Goal: Task Accomplishment & Management: Manage account settings

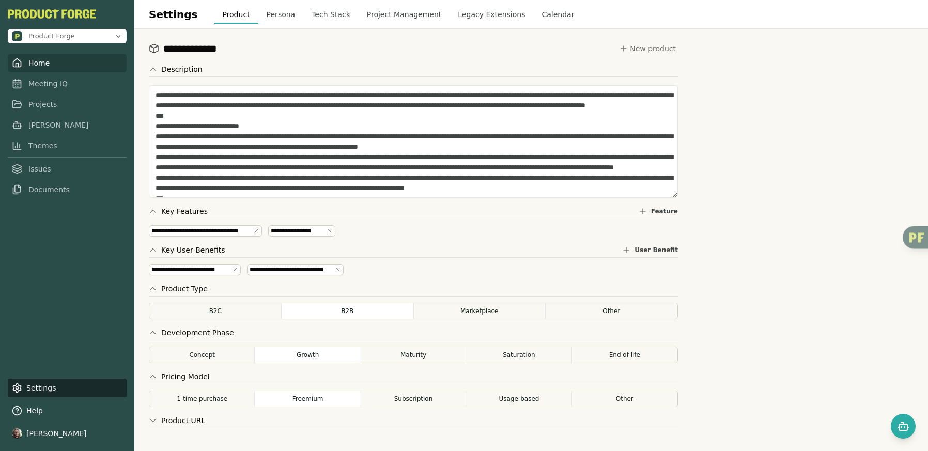
click at [47, 63] on link "Home" at bounding box center [67, 63] width 119 height 19
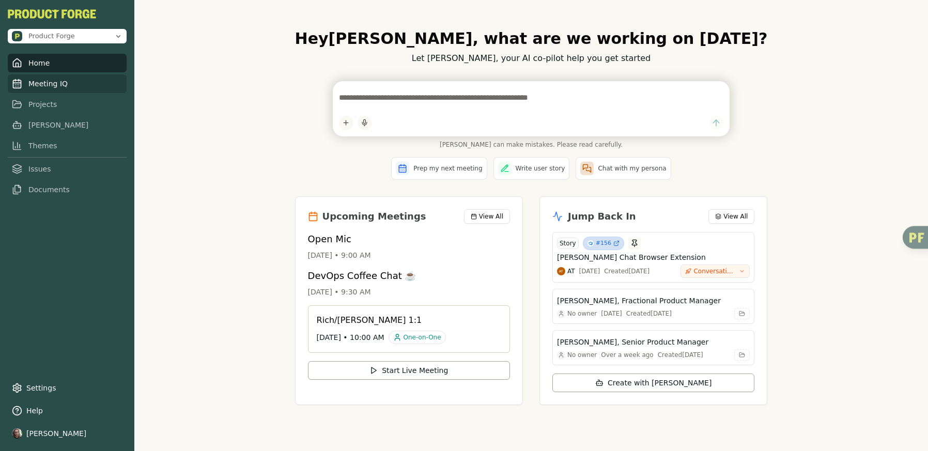
click at [55, 83] on link "Meeting IQ" at bounding box center [67, 83] width 119 height 19
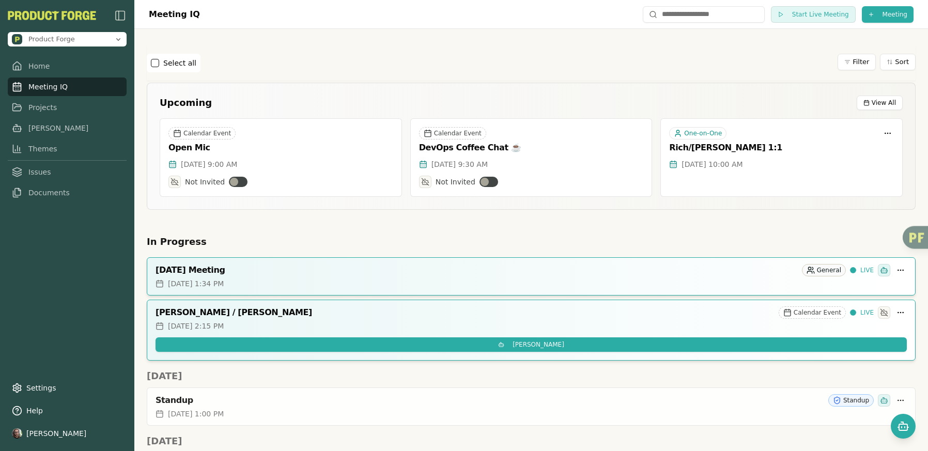
click at [447, 242] on h2 "In Progress" at bounding box center [531, 242] width 769 height 14
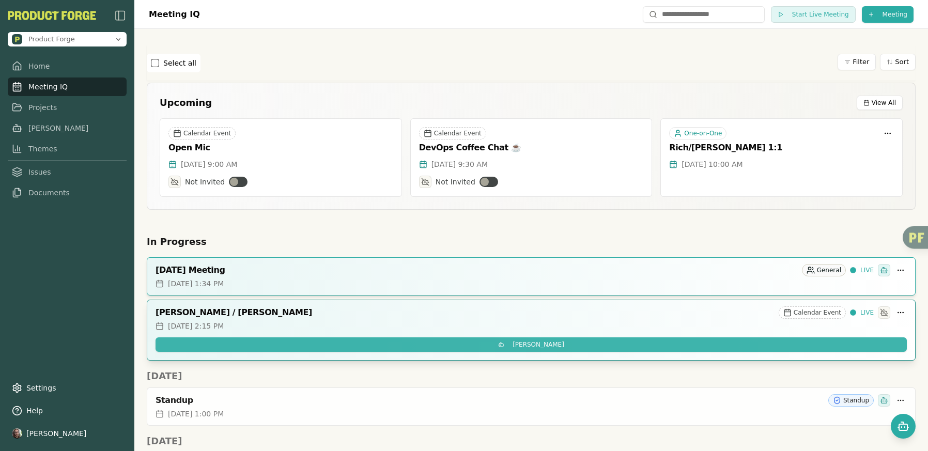
click at [481, 343] on button "Invite Smith" at bounding box center [532, 345] width 752 height 14
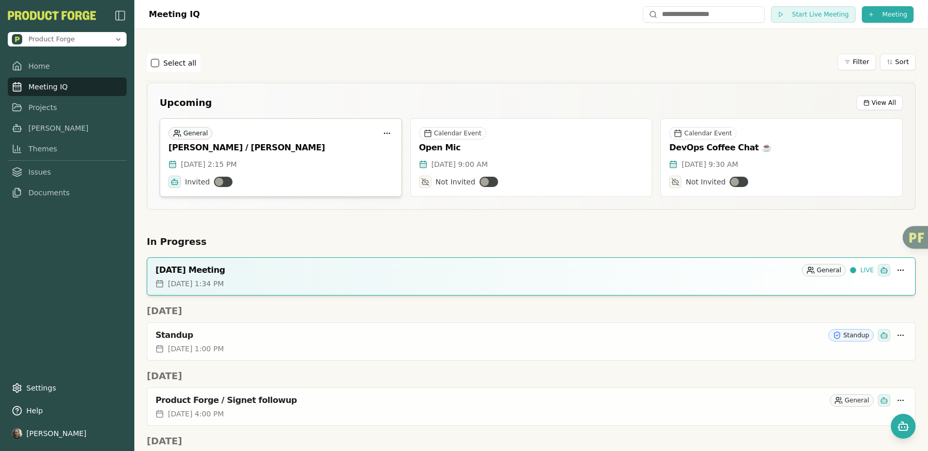
click at [237, 144] on div "[PERSON_NAME] / [PERSON_NAME]" at bounding box center [281, 148] width 225 height 10
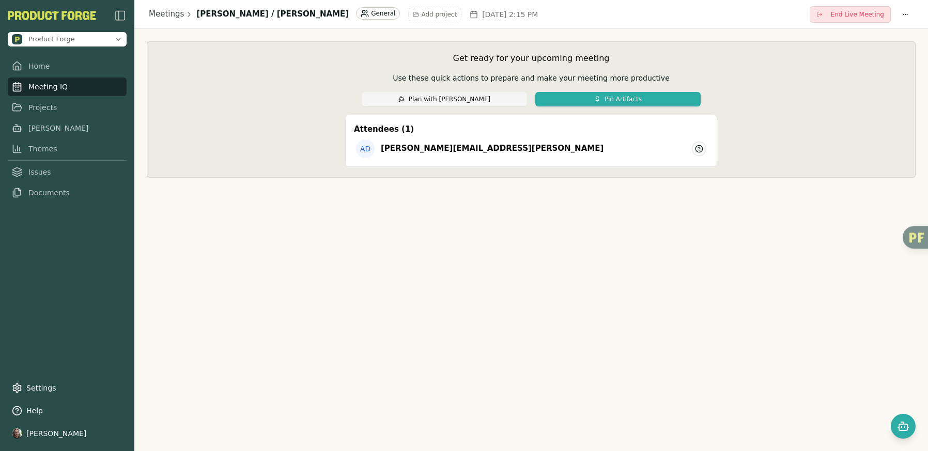
click at [839, 16] on span "End Live Meeting" at bounding box center [857, 14] width 53 height 8
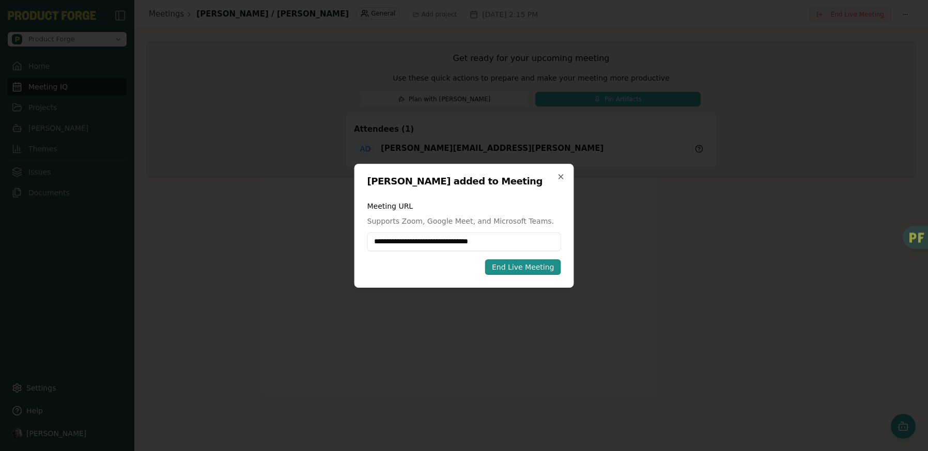
click at [530, 267] on div "End Live Meeting" at bounding box center [523, 267] width 63 height 10
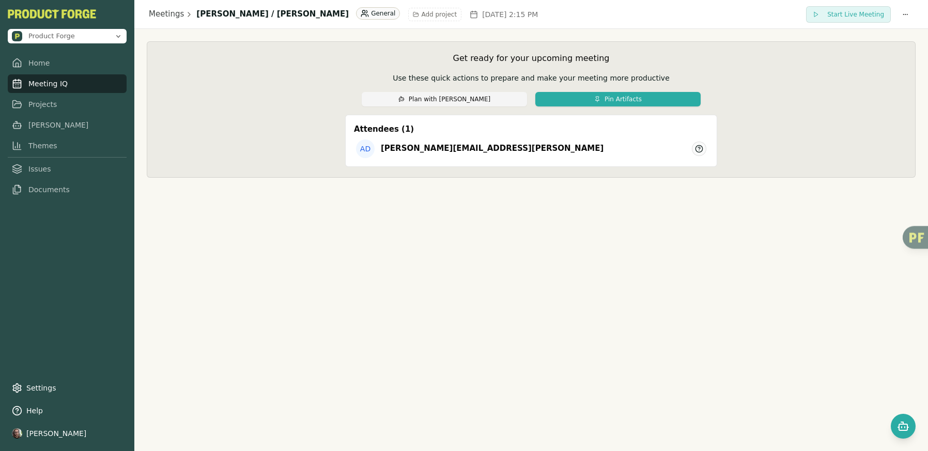
click at [51, 88] on link "Meeting IQ" at bounding box center [67, 83] width 119 height 19
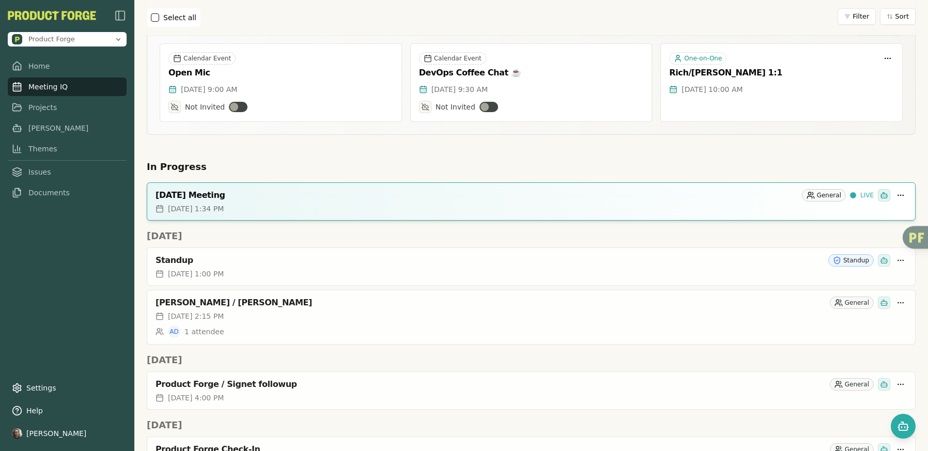
scroll to position [80, 0]
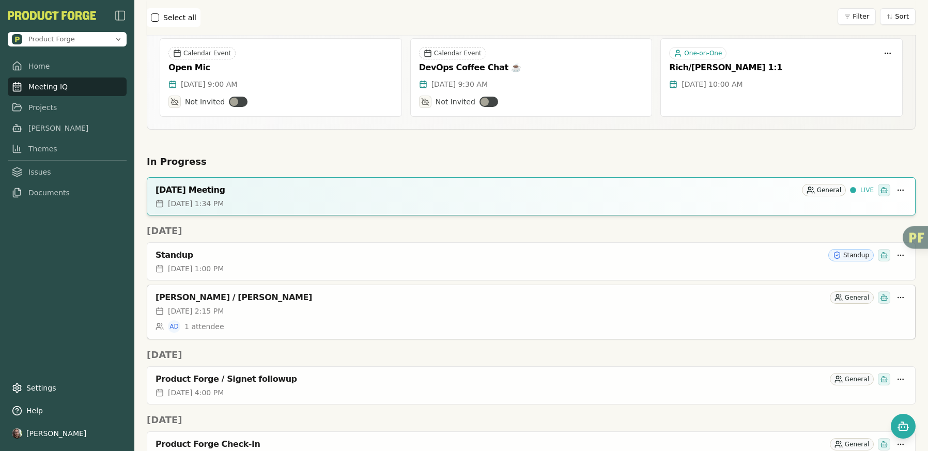
click at [213, 297] on div "[PERSON_NAME] / [PERSON_NAME]" at bounding box center [491, 298] width 670 height 10
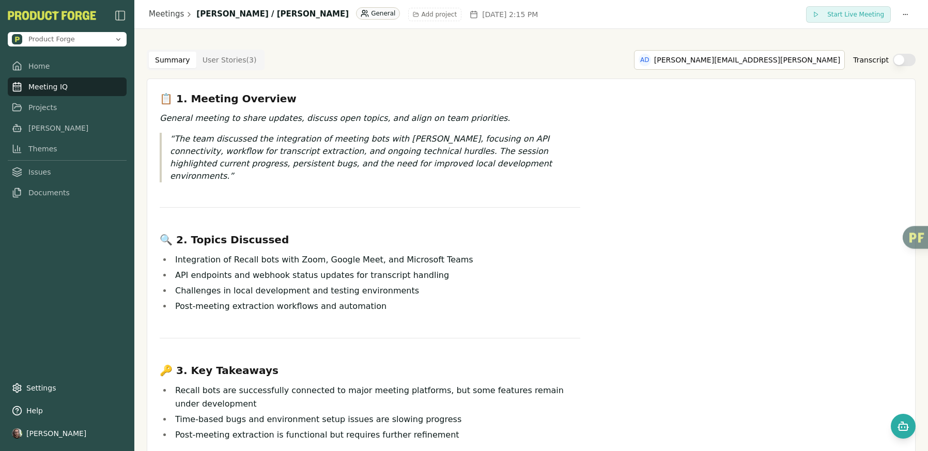
click at [212, 57] on Story "User Stories ( 3 )" at bounding box center [229, 60] width 67 height 17
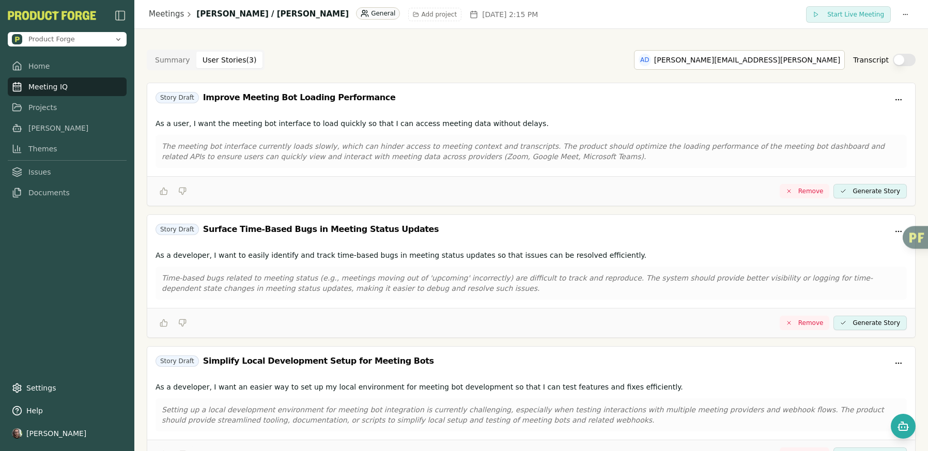
click at [175, 55] on button "Summary" at bounding box center [173, 60] width 48 height 17
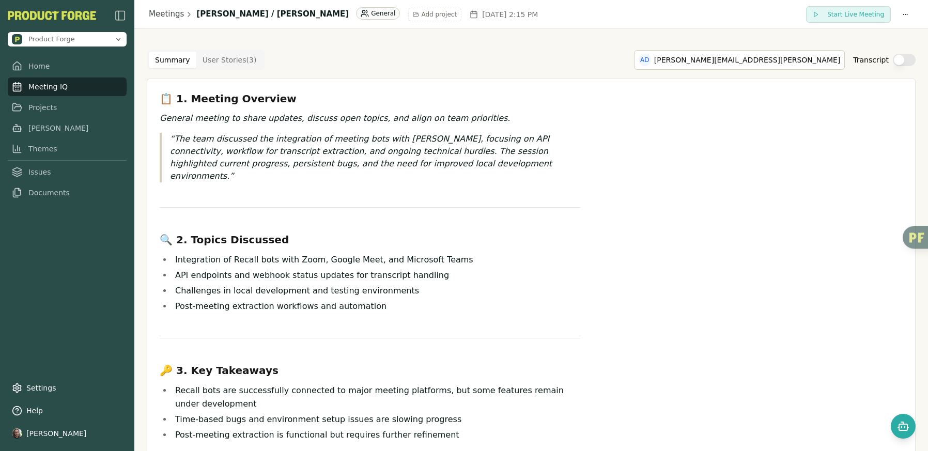
click at [176, 61] on button "Summary" at bounding box center [173, 60] width 48 height 17
click at [236, 60] on Story "User Stories ( 3 )" at bounding box center [229, 60] width 67 height 17
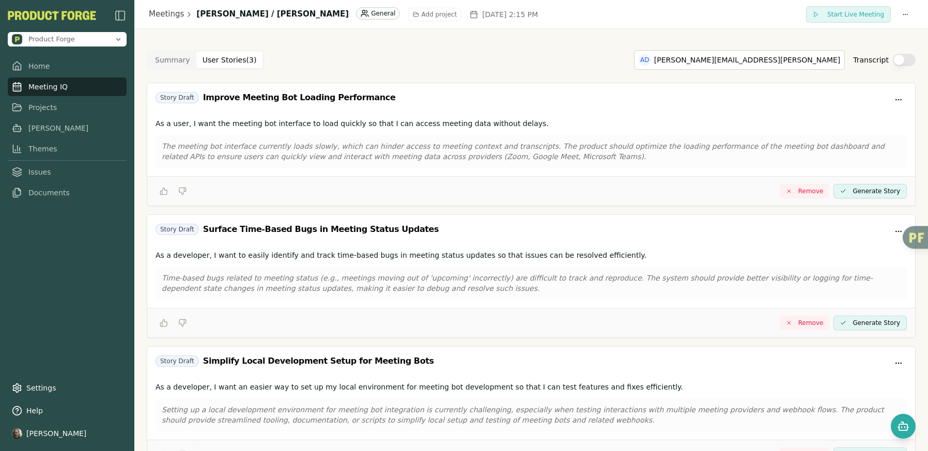
click at [170, 60] on button "Summary" at bounding box center [173, 60] width 48 height 17
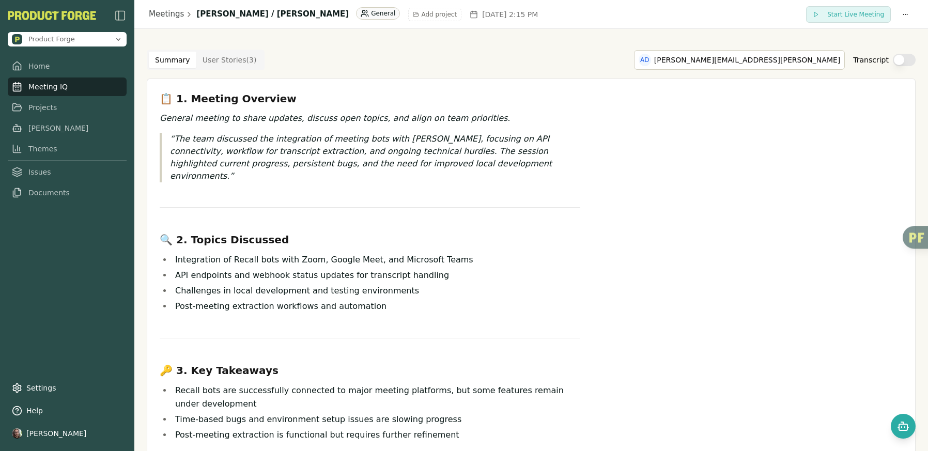
click at [212, 61] on Story "User Stories ( 3 )" at bounding box center [229, 60] width 67 height 17
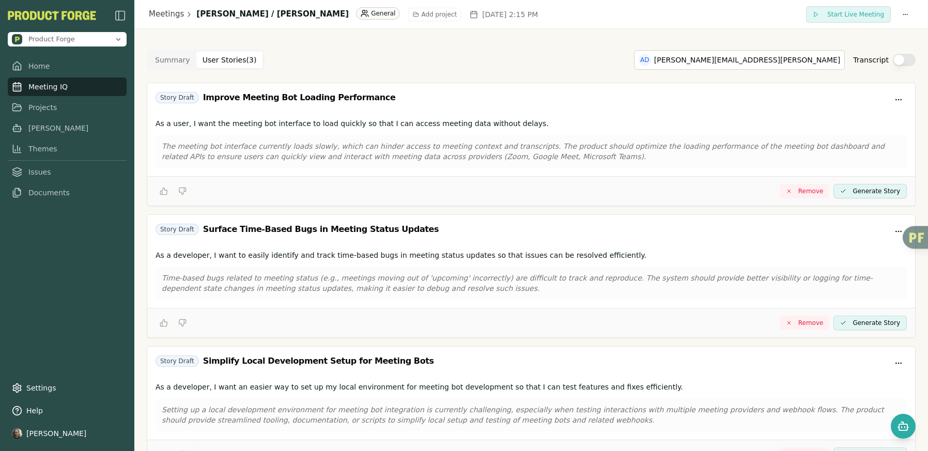
click at [869, 188] on button "Generate Story" at bounding box center [870, 191] width 73 height 14
click at [853, 193] on button "View Generate Story" at bounding box center [869, 191] width 78 height 14
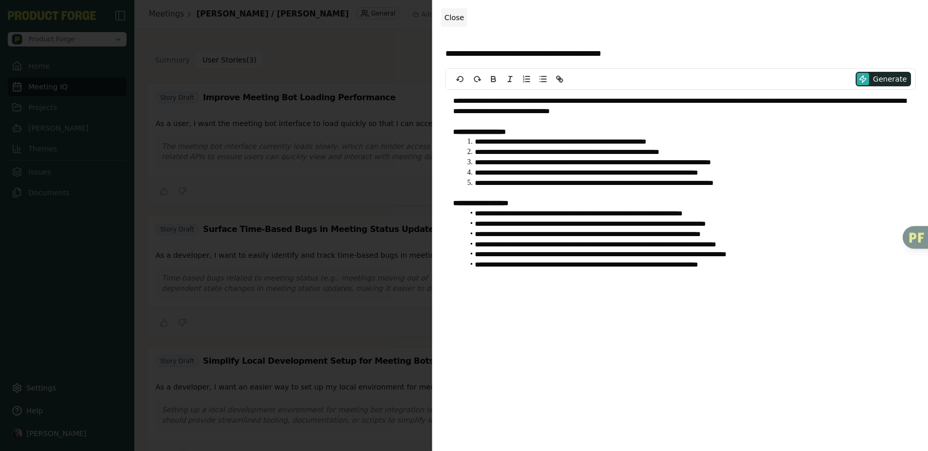
click at [455, 16] on span "Close" at bounding box center [455, 17] width 20 height 8
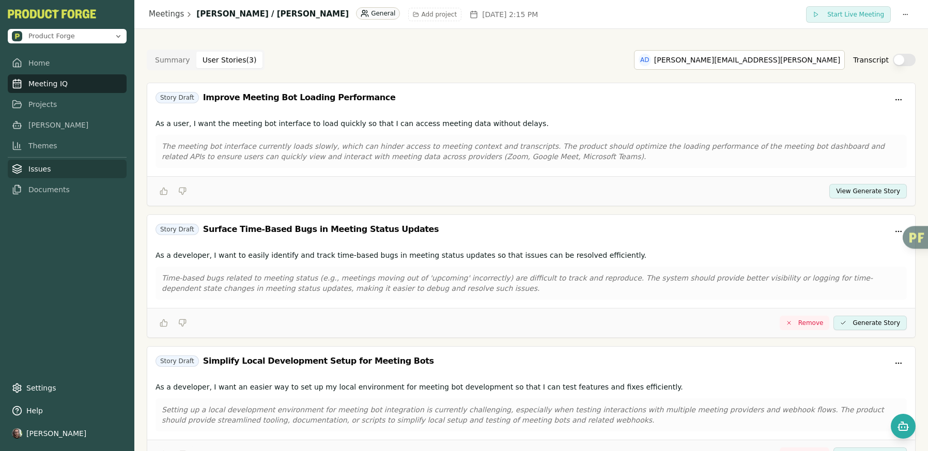
click at [41, 170] on link "Issues" at bounding box center [67, 169] width 119 height 19
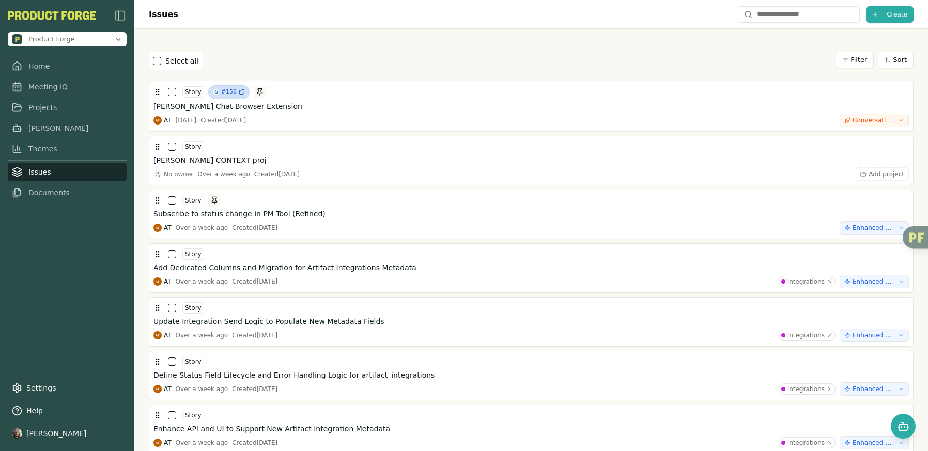
click at [902, 56] on button "Sort" at bounding box center [896, 60] width 36 height 17
click at [859, 90] on li "Date Created" at bounding box center [872, 94] width 83 height 14
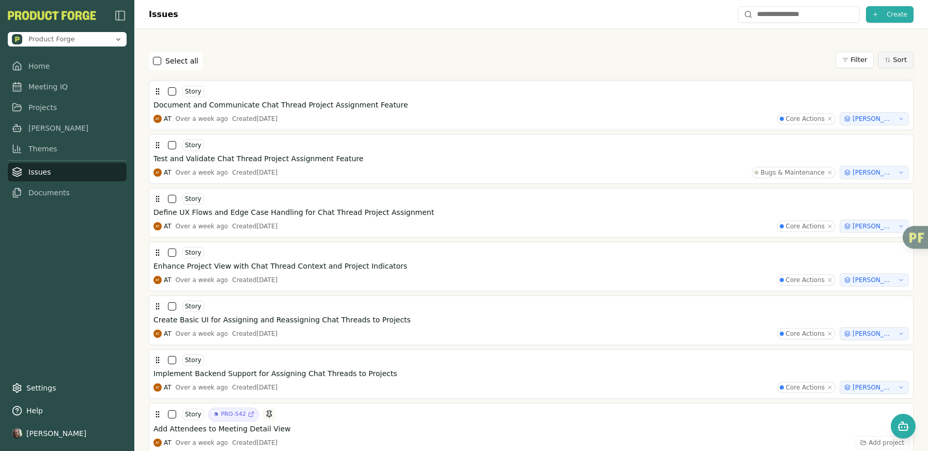
click at [893, 60] on button "Sort" at bounding box center [896, 60] width 36 height 17
click at [868, 91] on li "Date Created" at bounding box center [872, 94] width 83 height 14
click at [894, 62] on button "Sort" at bounding box center [896, 60] width 36 height 17
click at [889, 106] on li "Last Updated" at bounding box center [872, 108] width 83 height 14
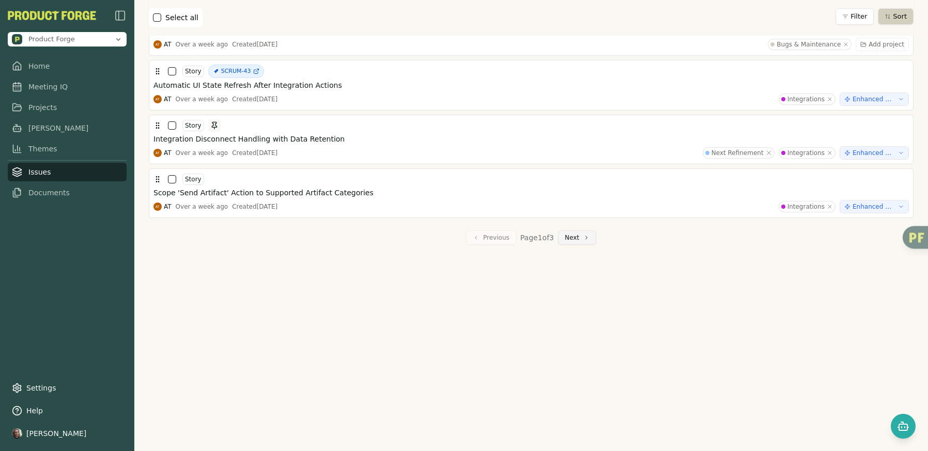
scroll to position [2550, 0]
click at [576, 239] on button "Next" at bounding box center [577, 239] width 38 height 14
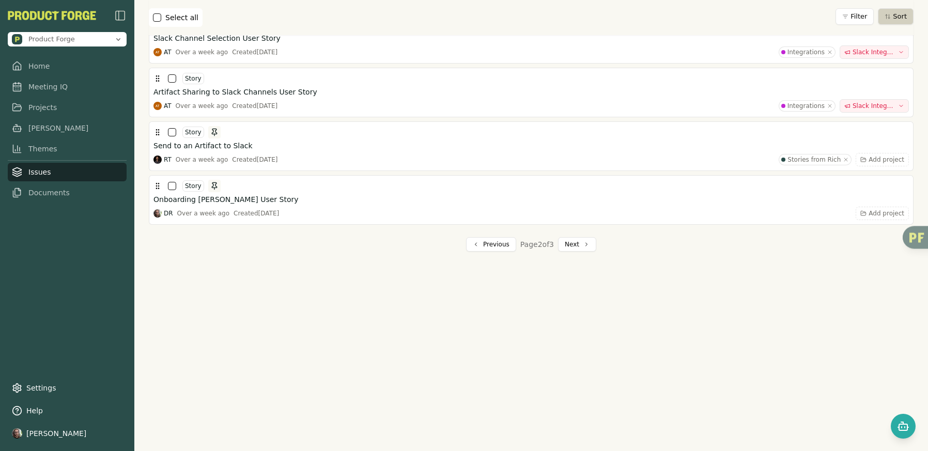
scroll to position [2578, 0]
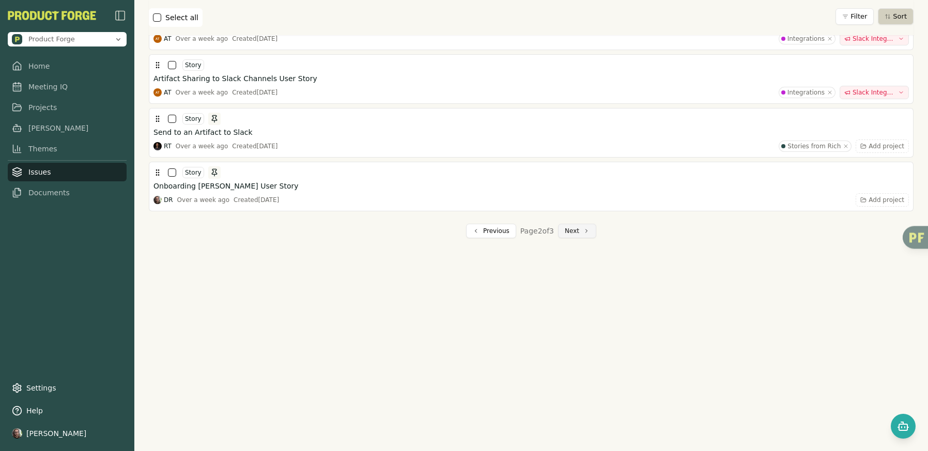
click at [573, 232] on button "Next" at bounding box center [577, 231] width 38 height 14
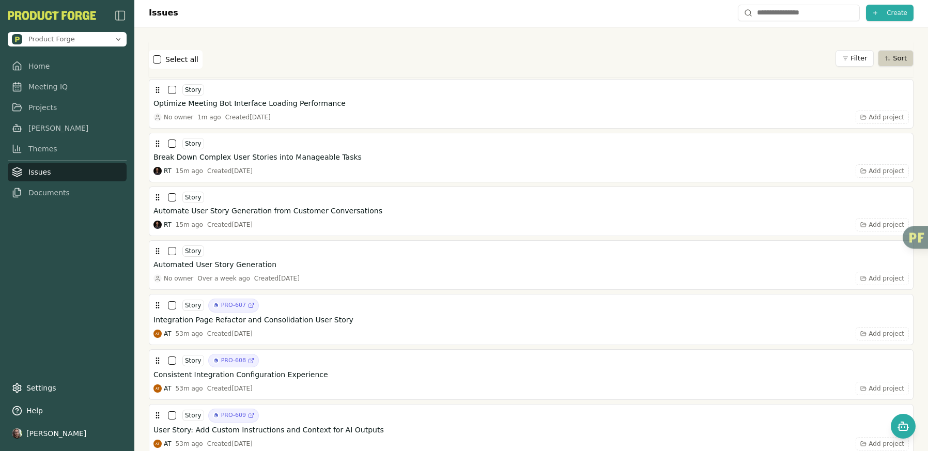
scroll to position [0, 0]
click at [892, 58] on button "Sort" at bounding box center [896, 60] width 36 height 17
click at [848, 77] on li "Default" at bounding box center [872, 79] width 83 height 14
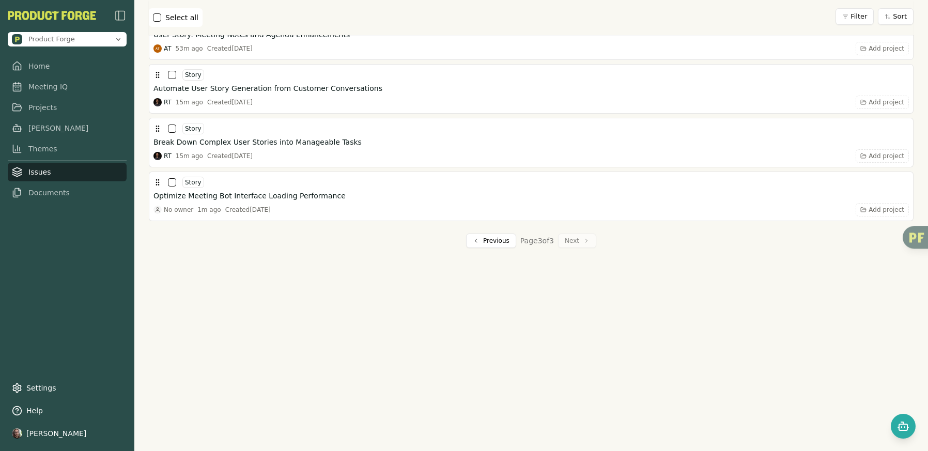
scroll to position [1750, 0]
click at [491, 242] on button "Previous" at bounding box center [491, 242] width 50 height 14
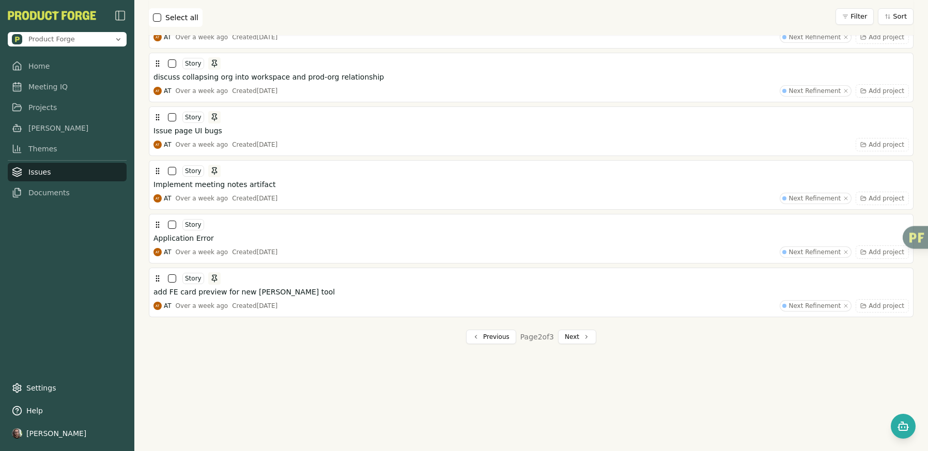
scroll to position [2578, 0]
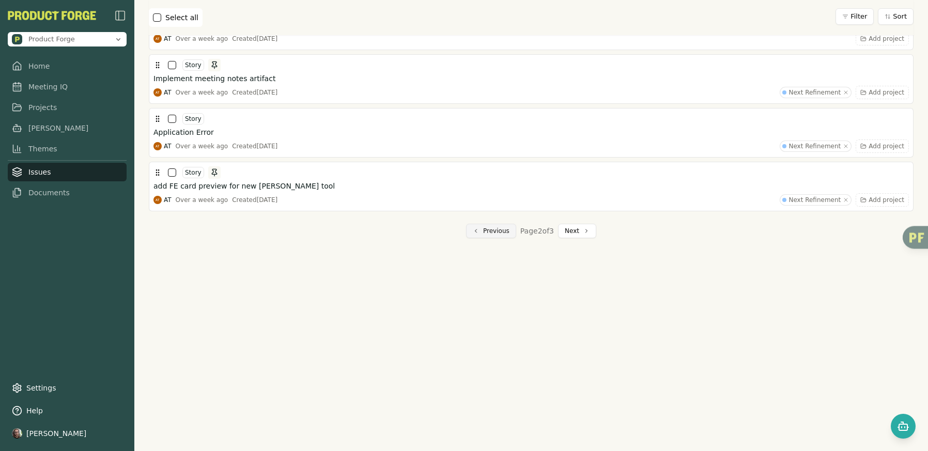
click at [489, 236] on button "Previous" at bounding box center [491, 231] width 50 height 14
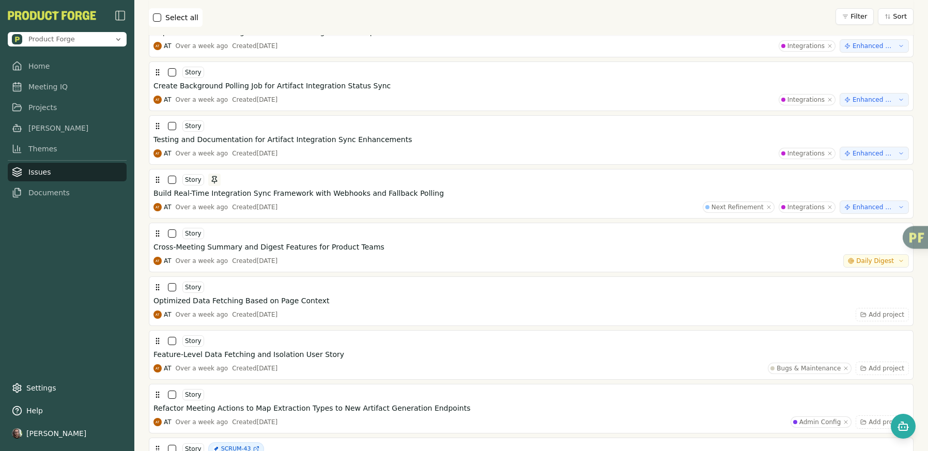
scroll to position [0, 0]
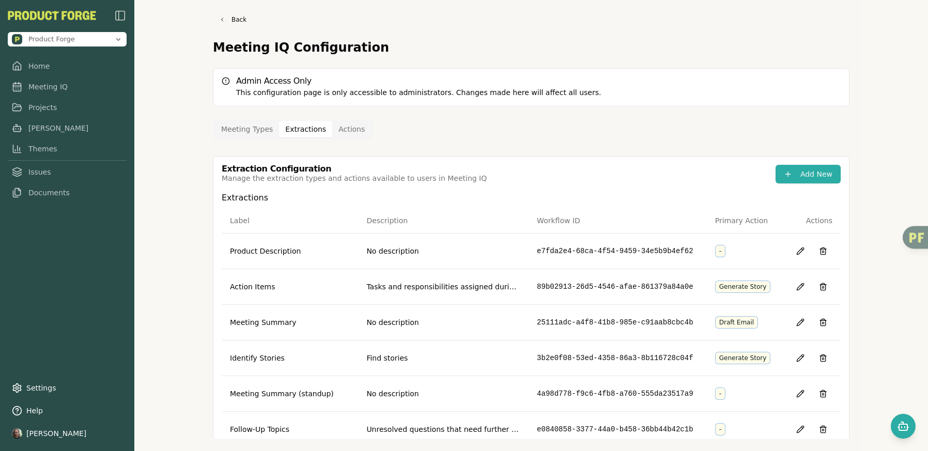
click at [308, 125] on button "Extractions" at bounding box center [305, 129] width 53 height 17
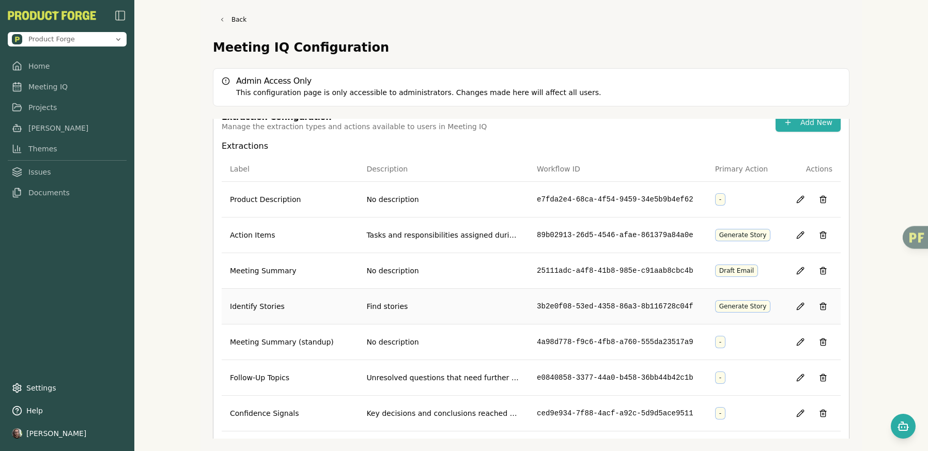
scroll to position [51, 0]
click at [792, 271] on button at bounding box center [800, 272] width 19 height 19
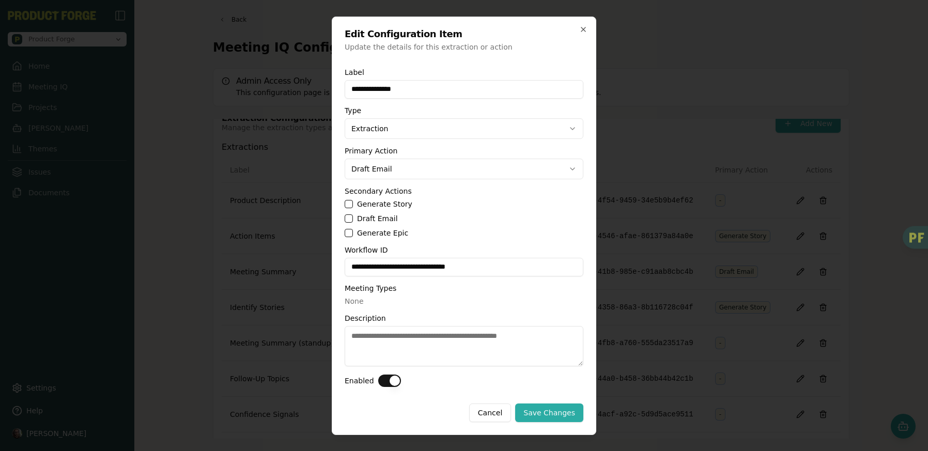
click at [588, 32] on div "**********" at bounding box center [464, 226] width 265 height 419
click at [584, 26] on icon "button" at bounding box center [583, 29] width 8 height 8
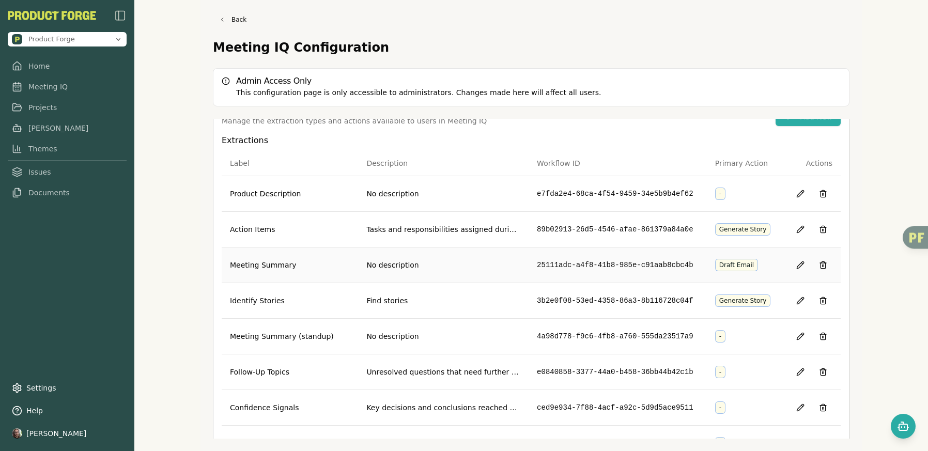
scroll to position [73, 0]
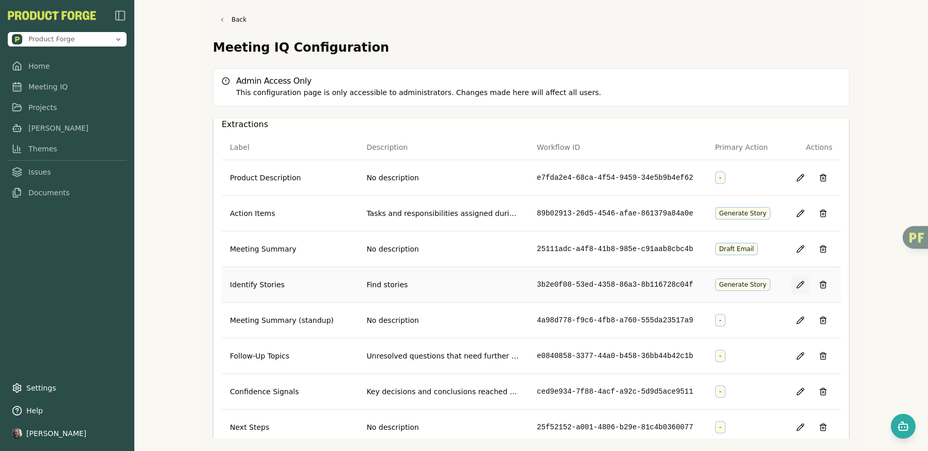
click at [792, 284] on button at bounding box center [800, 285] width 19 height 19
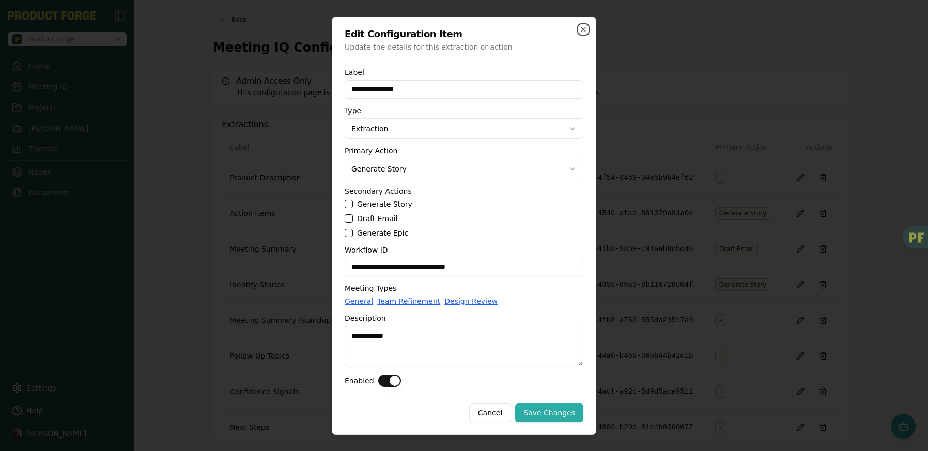
click at [585, 26] on icon "button" at bounding box center [583, 29] width 8 height 8
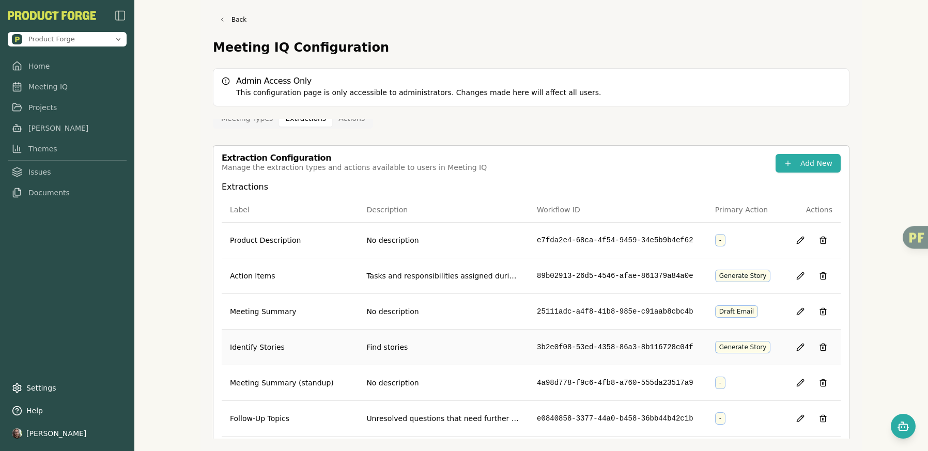
scroll to position [12, 0]
drag, startPoint x: 532, startPoint y: 346, endPoint x: 687, endPoint y: 346, distance: 155.1
click at [687, 346] on td "3b2e0f08-53ed-4358-86a3-8b116728c04f" at bounding box center [618, 346] width 178 height 36
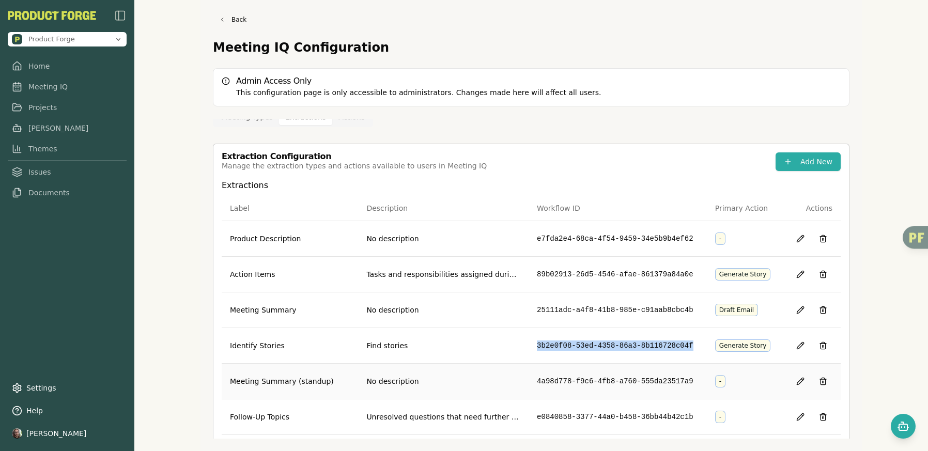
copy td "3b2e0f08-53ed-4358-86a3-8b116728c04f"
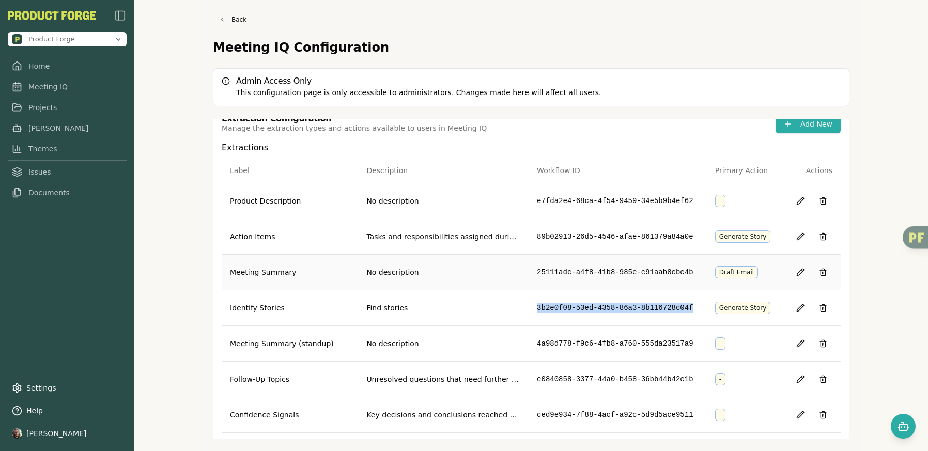
scroll to position [71, 0]
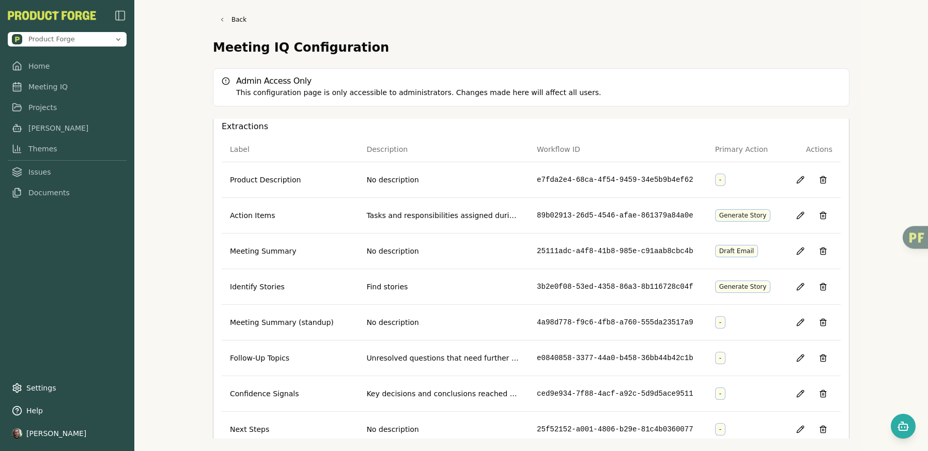
click at [620, 127] on h3 "Extractions" at bounding box center [531, 126] width 619 height 12
drag, startPoint x: 530, startPoint y: 286, endPoint x: 690, endPoint y: 284, distance: 159.2
click at [690, 284] on td "3b2e0f08-53ed-4358-86a3-8b116728c04f" at bounding box center [618, 287] width 178 height 36
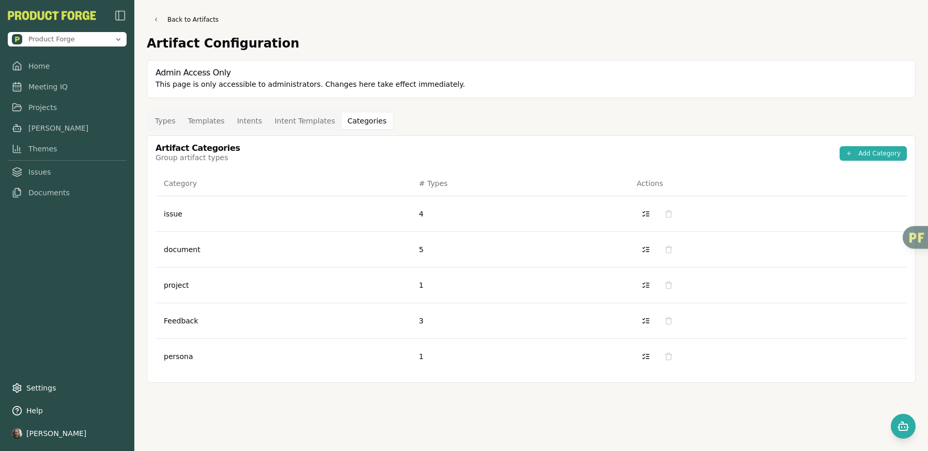
click at [358, 115] on button "Categories" at bounding box center [367, 121] width 51 height 17
click at [205, 120] on button "Templates" at bounding box center [205, 121] width 49 height 17
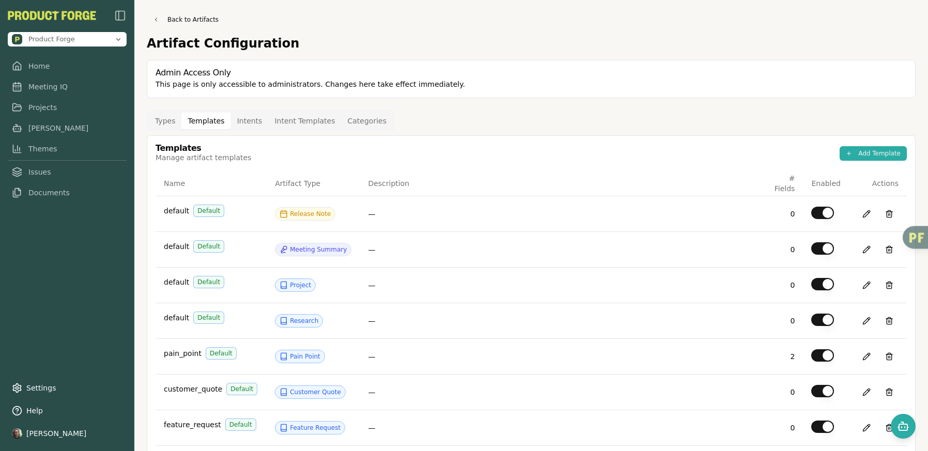
click at [249, 121] on button "Intents" at bounding box center [250, 121] width 38 height 17
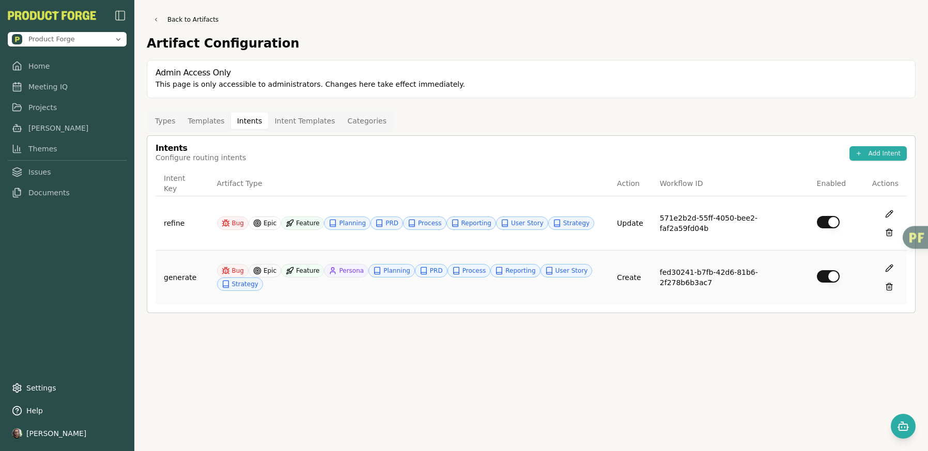
click at [636, 278] on td "create" at bounding box center [630, 277] width 43 height 54
click at [636, 221] on td "update" at bounding box center [630, 223] width 43 height 54
click at [536, 175] on th "Artifact Type" at bounding box center [409, 183] width 401 height 25
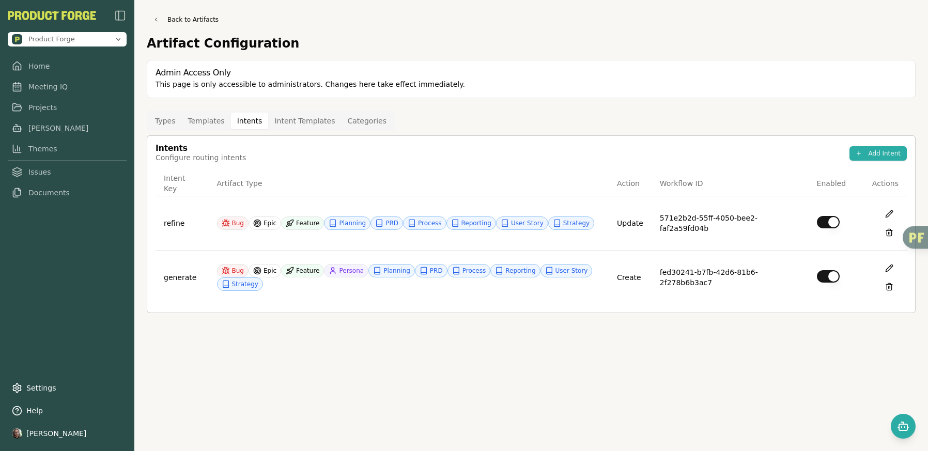
click at [522, 161] on div "Intents Configure routing intents Add Intent" at bounding box center [532, 153] width 752 height 19
click at [293, 121] on button "Intent Templates" at bounding box center [304, 121] width 73 height 17
click at [247, 126] on button "Intents" at bounding box center [250, 121] width 38 height 17
click at [204, 123] on button "Templates" at bounding box center [205, 121] width 49 height 17
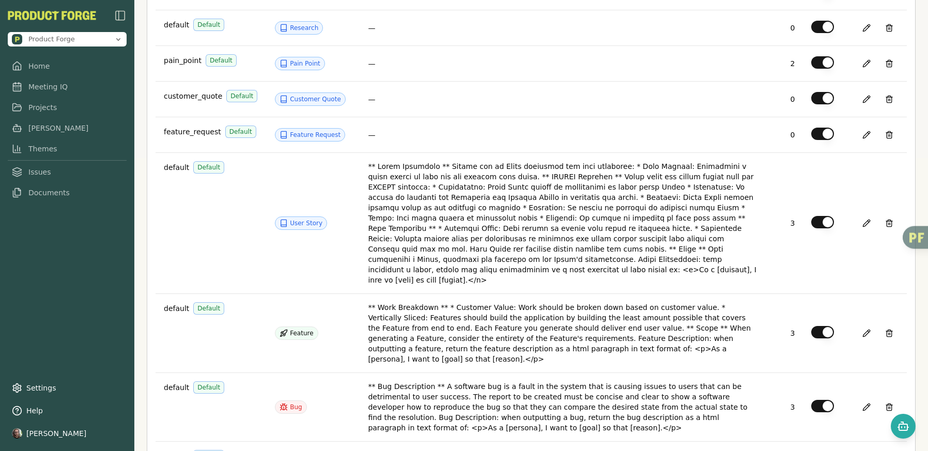
scroll to position [308, 0]
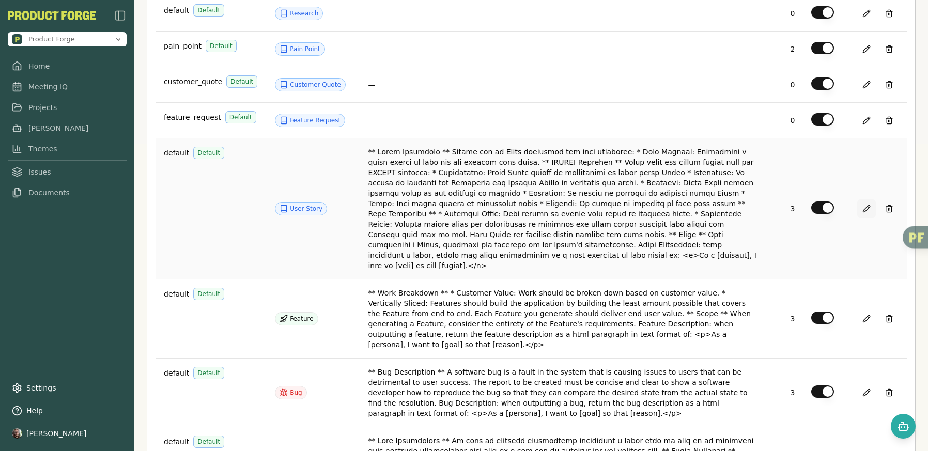
click at [861, 203] on button at bounding box center [867, 209] width 19 height 19
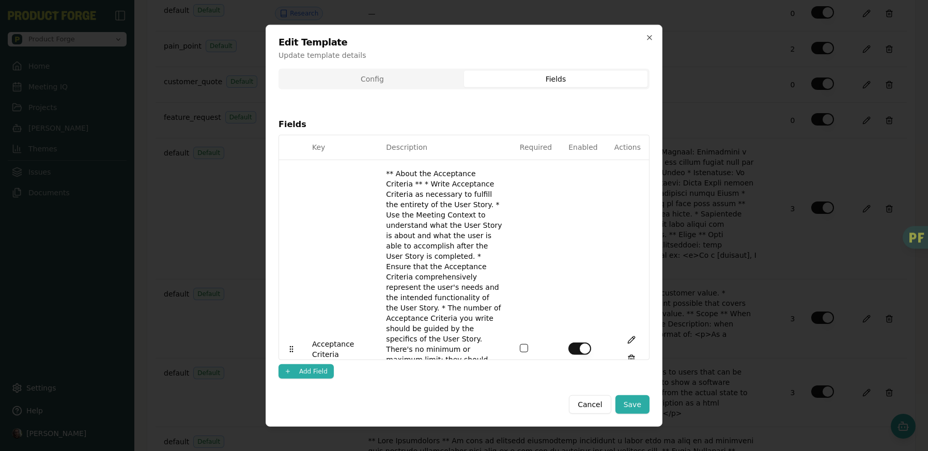
click at [568, 108] on div "Config Fields Fields Key Description Required Enabled Actions Acceptance Criter…" at bounding box center [464, 227] width 371 height 319
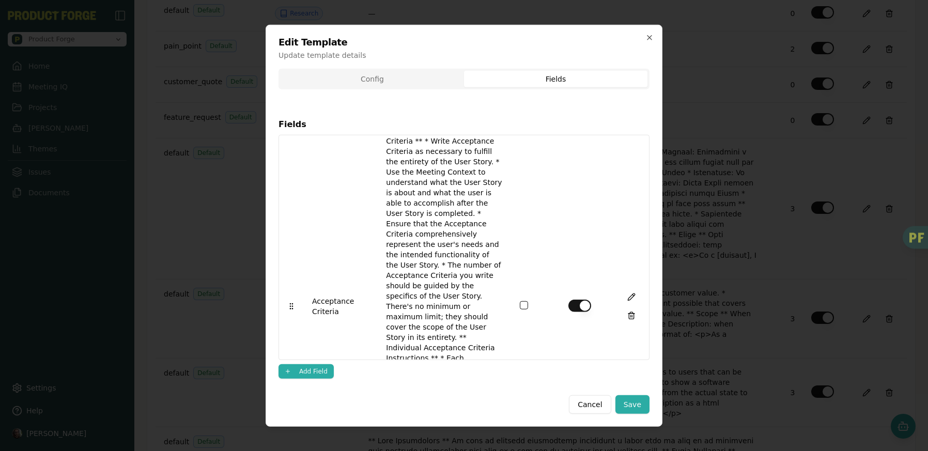
scroll to position [52, 0]
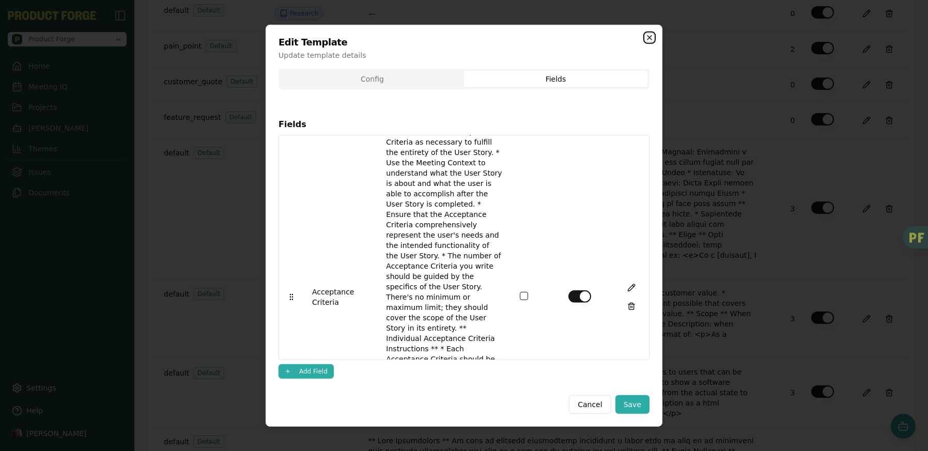
click at [649, 39] on icon "button" at bounding box center [650, 37] width 8 height 8
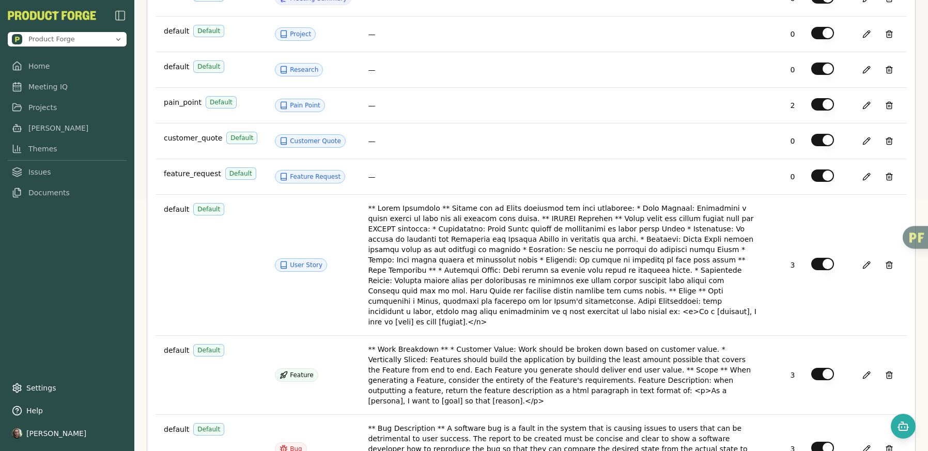
scroll to position [0, 0]
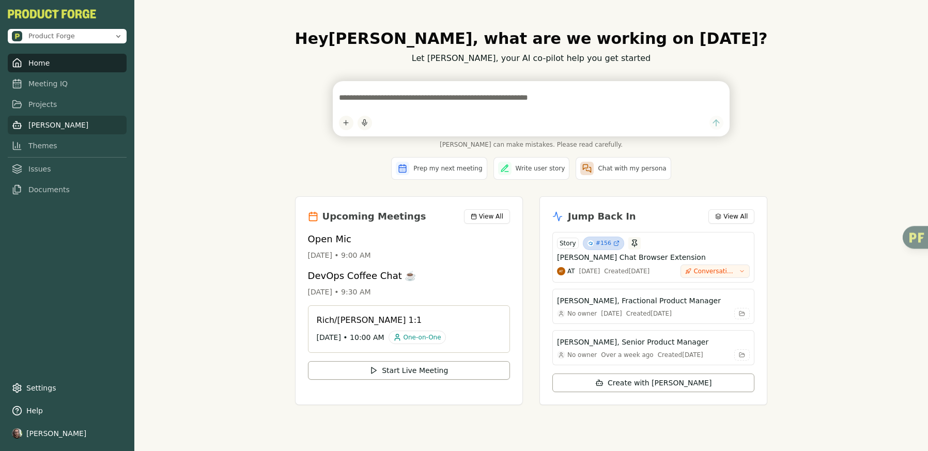
click at [38, 124] on link "[PERSON_NAME]" at bounding box center [67, 125] width 119 height 19
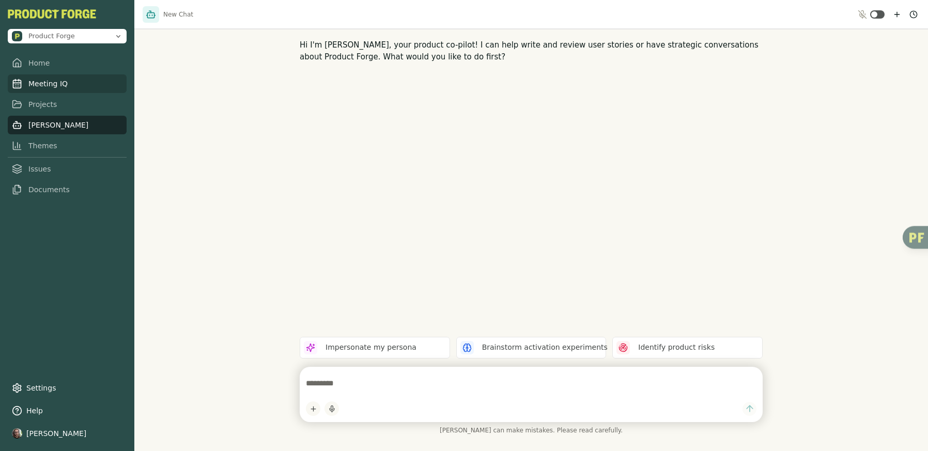
click at [42, 81] on link "Meeting IQ" at bounding box center [67, 83] width 119 height 19
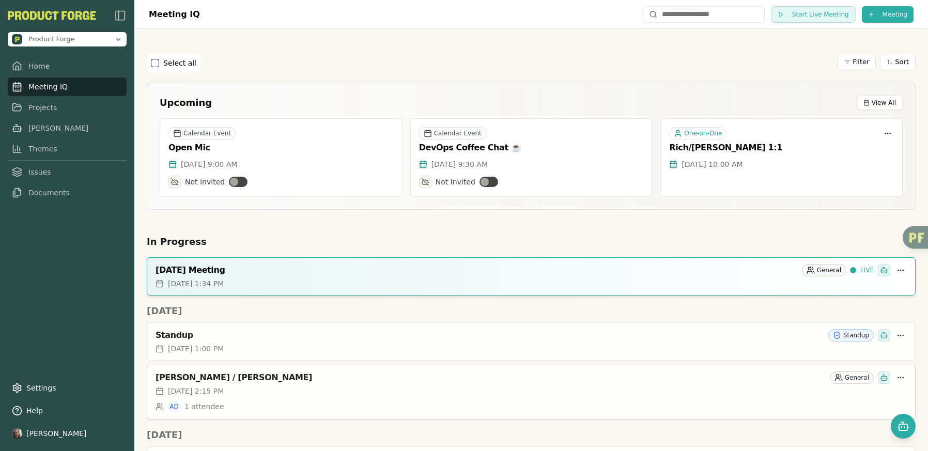
click at [235, 374] on div "[PERSON_NAME] / [PERSON_NAME]" at bounding box center [491, 378] width 670 height 10
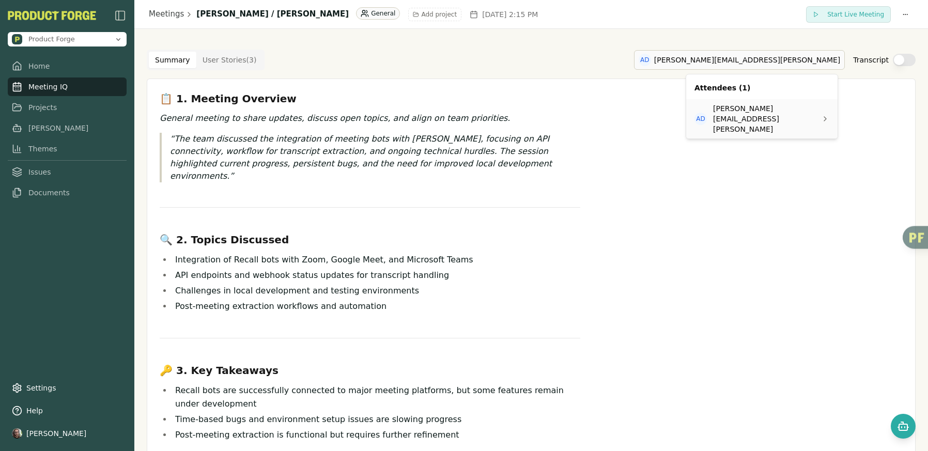
click at [736, 62] on html "Product Forge Home Meeting IQ Projects [PERSON_NAME] Themes Issues Documents Se…" at bounding box center [464, 225] width 928 height 451
click at [607, 50] on html "Product Forge Home Meeting IQ Projects [PERSON_NAME] Themes Issues Documents Se…" at bounding box center [464, 225] width 928 height 451
click at [44, 128] on link "[PERSON_NAME]" at bounding box center [67, 128] width 119 height 19
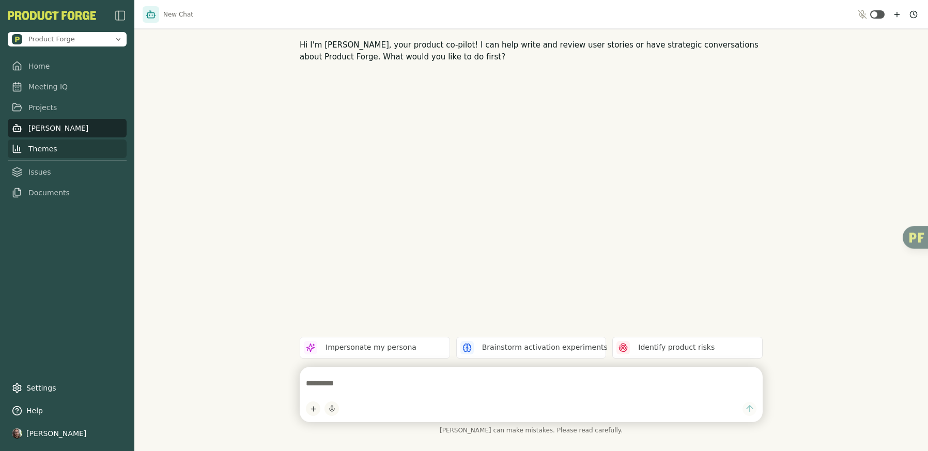
click at [44, 146] on link "Themes" at bounding box center [67, 149] width 119 height 19
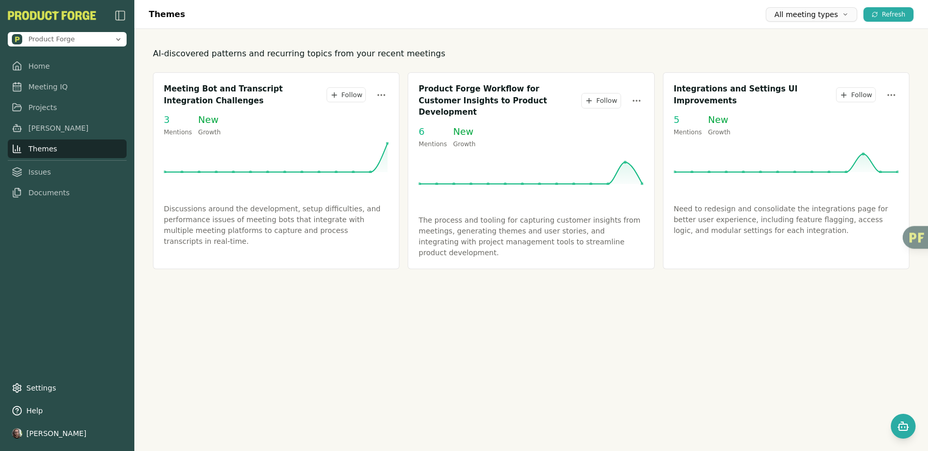
click at [832, 12] on span "All meeting types" at bounding box center [807, 14] width 64 height 10
click at [679, 49] on p "AI-discovered patterns and recurring topics from your recent meetings" at bounding box center [531, 54] width 757 height 12
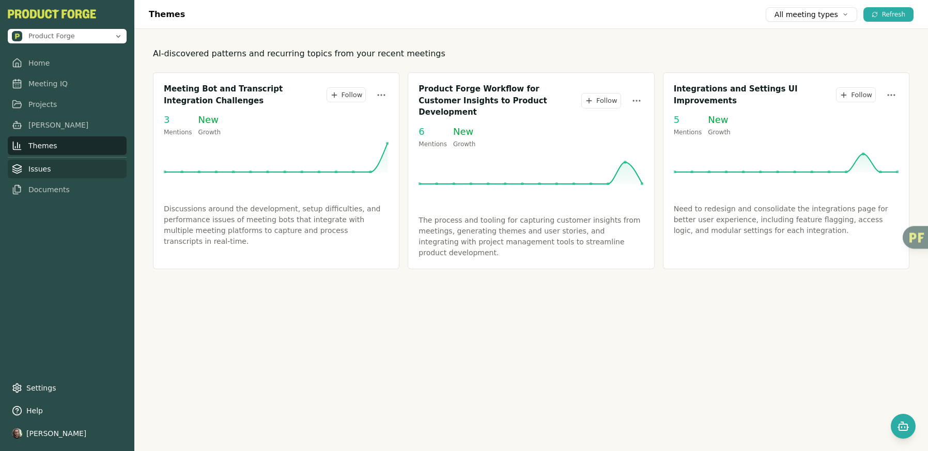
click at [45, 171] on link "Issues" at bounding box center [67, 169] width 119 height 19
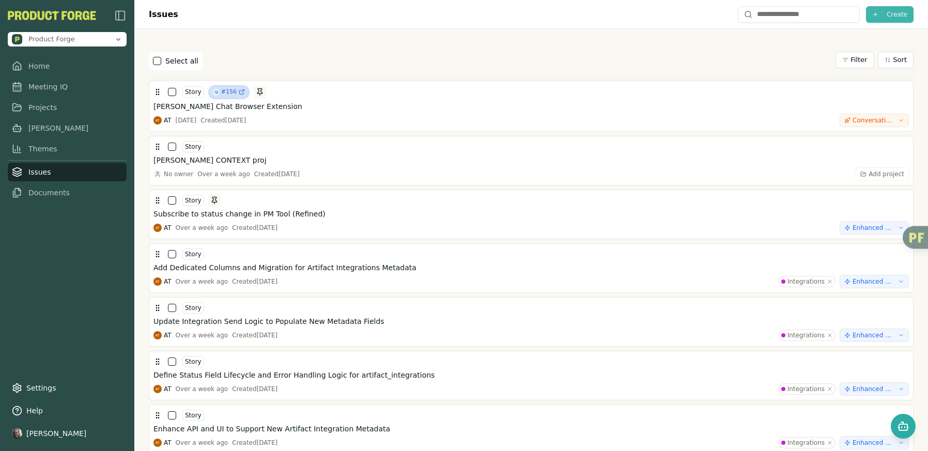
click at [878, 17] on button "Create" at bounding box center [890, 14] width 48 height 17
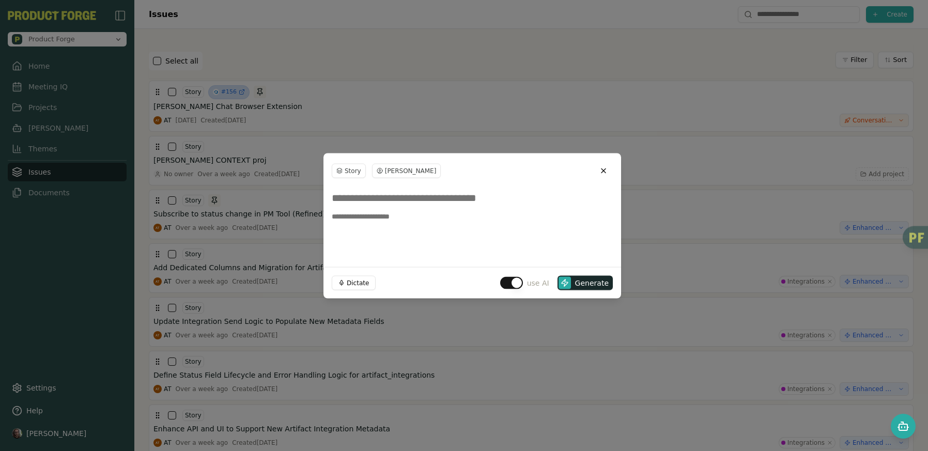
click at [376, 197] on input at bounding box center [472, 197] width 281 height 19
click at [604, 172] on button "Close" at bounding box center [603, 170] width 19 height 19
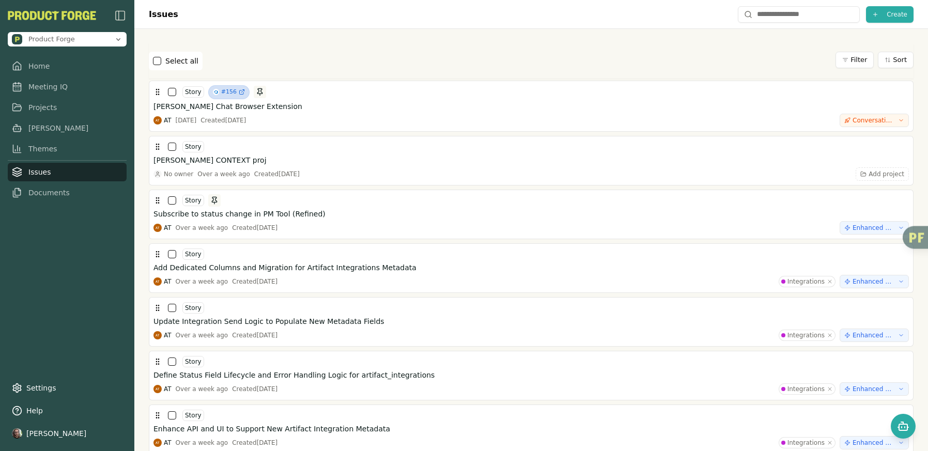
click at [292, 60] on div "Select all Filter Sort" at bounding box center [531, 61] width 765 height 19
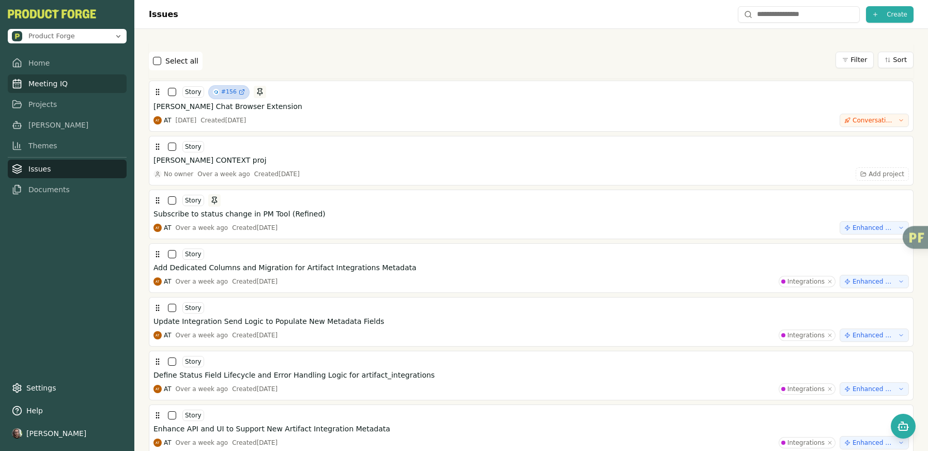
click at [51, 84] on link "Meeting IQ" at bounding box center [67, 83] width 119 height 19
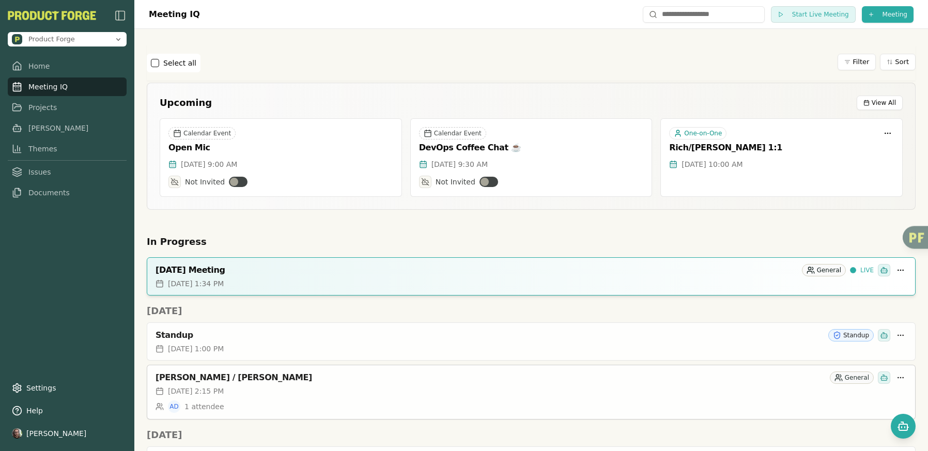
click at [261, 377] on div "Adrian / David" at bounding box center [491, 378] width 670 height 10
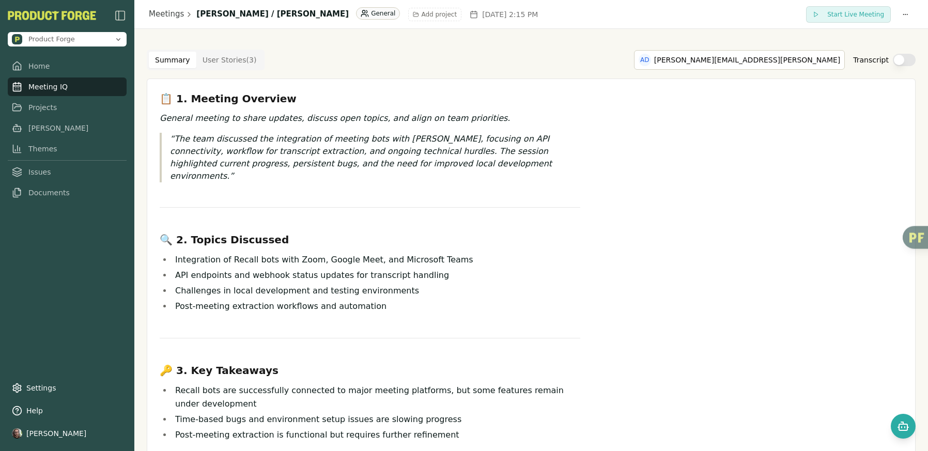
click at [231, 72] on div "Summary User Stories ( 3 ) AD adrian.contreras@productforge.ai Transcript 📋 1. …" at bounding box center [531, 430] width 769 height 761
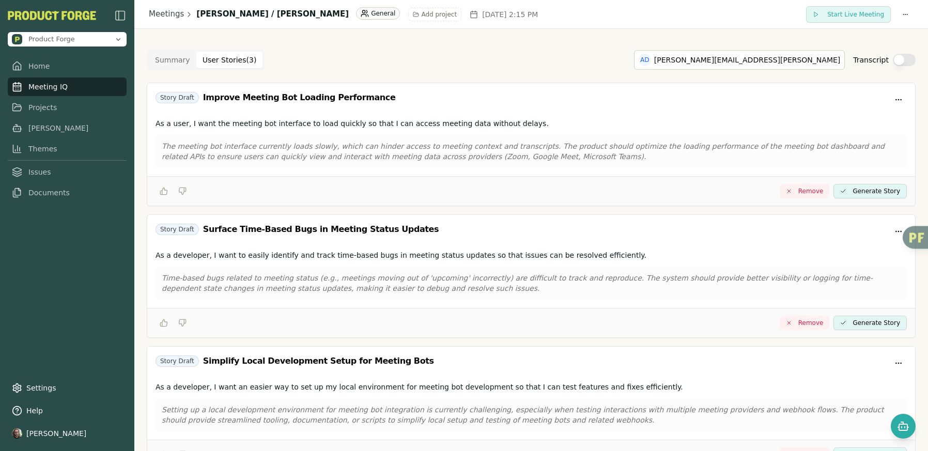
click at [231, 58] on Story "User Stories ( 3 )" at bounding box center [229, 60] width 67 height 17
click at [897, 54] on button "Transcript" at bounding box center [904, 60] width 23 height 12
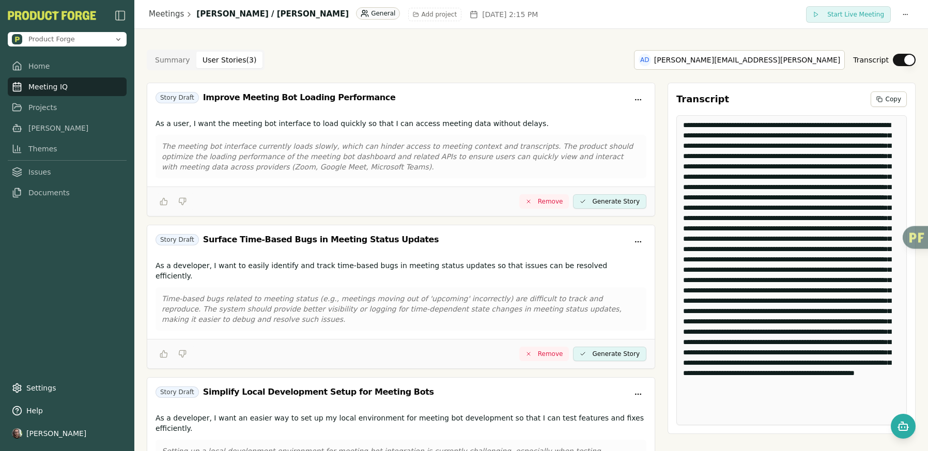
click at [896, 59] on button "Transcript" at bounding box center [904, 60] width 23 height 12
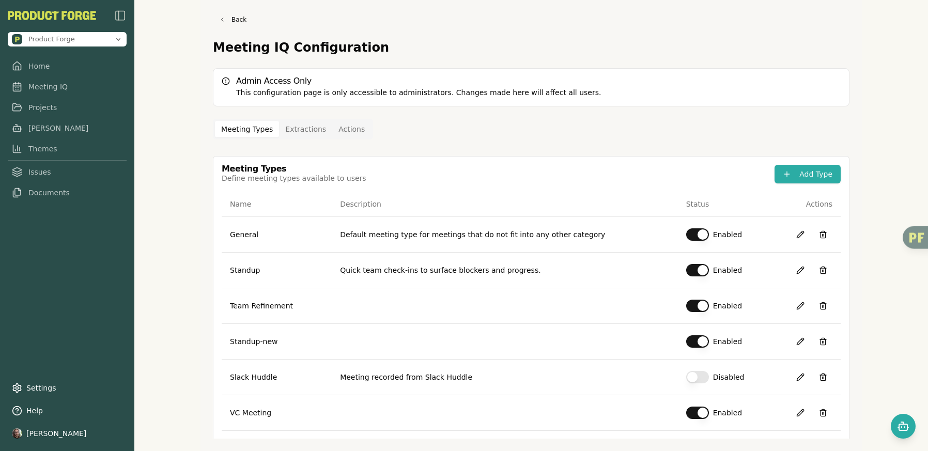
click at [304, 129] on button "Extractions" at bounding box center [305, 129] width 53 height 17
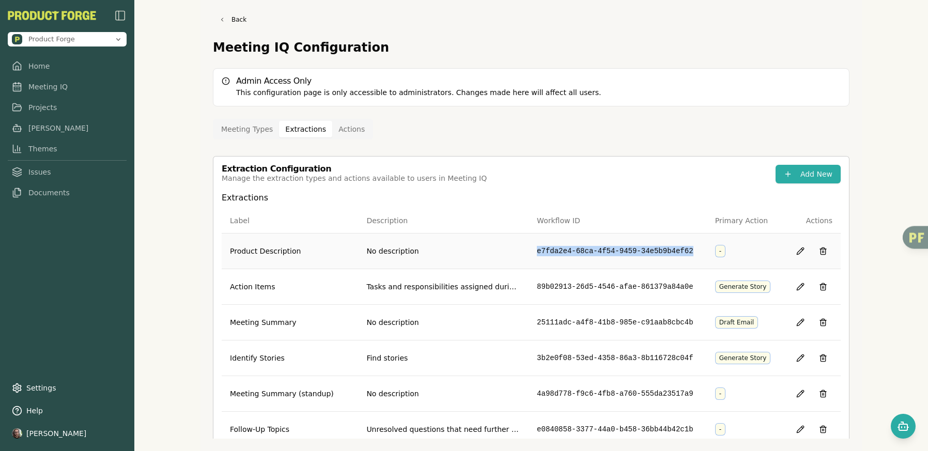
drag, startPoint x: 531, startPoint y: 250, endPoint x: 685, endPoint y: 251, distance: 153.5
click at [685, 251] on td "e7fda2e4-68ca-4f54-9459-34e5b9b4ef62" at bounding box center [618, 251] width 178 height 36
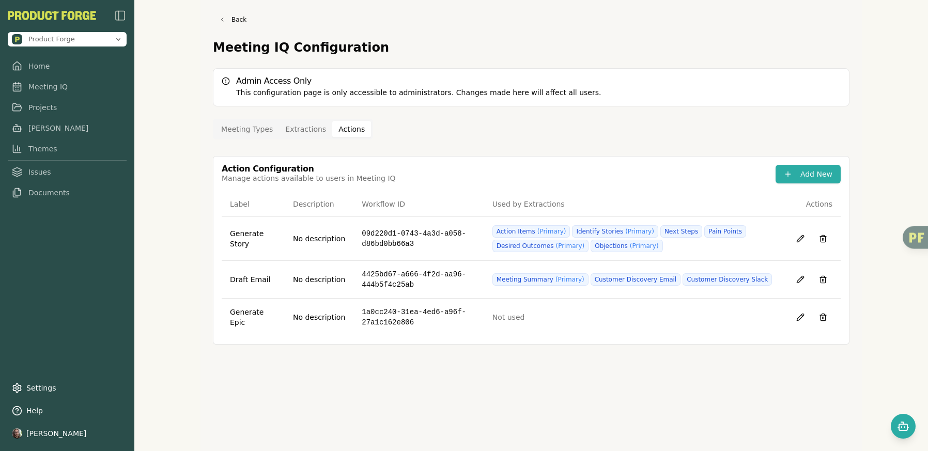
click at [344, 127] on button "Actions" at bounding box center [351, 129] width 39 height 17
drag, startPoint x: 357, startPoint y: 233, endPoint x: 411, endPoint y: 248, distance: 55.7
click at [411, 248] on td "09d220d1-0743-4a3d-a058-d86bd0bb66a3" at bounding box center [419, 239] width 130 height 44
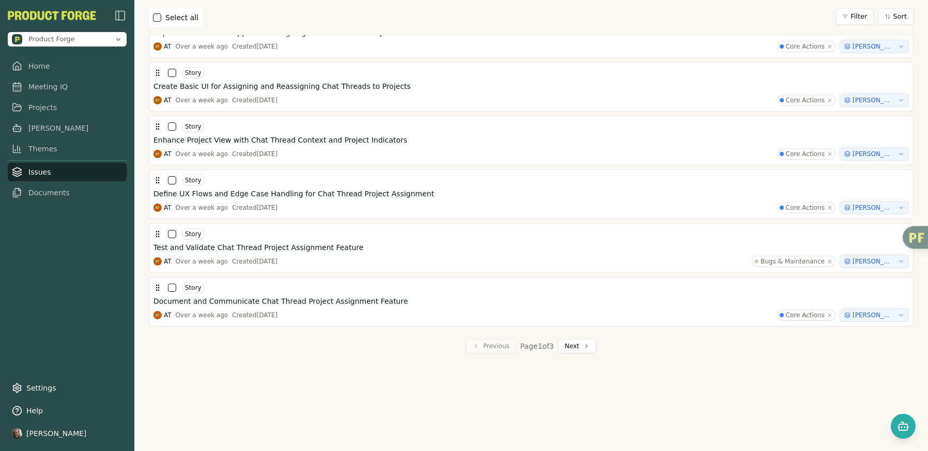
scroll to position [2465, 0]
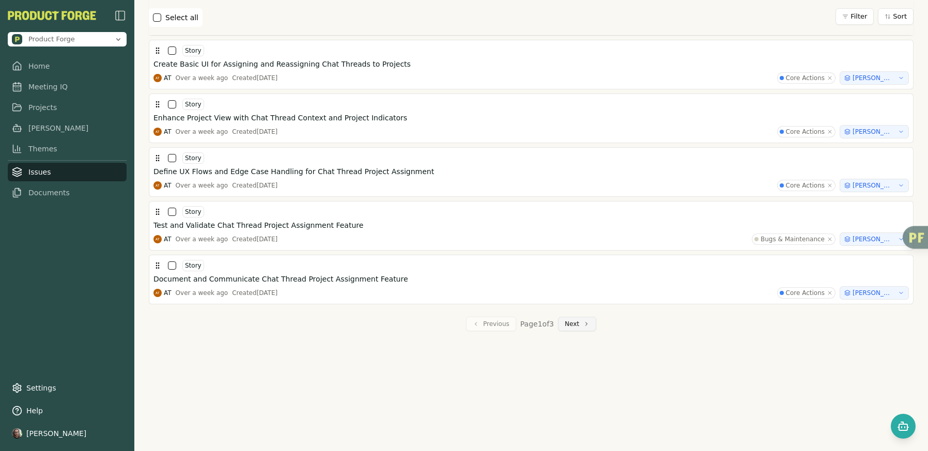
click at [570, 322] on button "Next" at bounding box center [577, 324] width 38 height 14
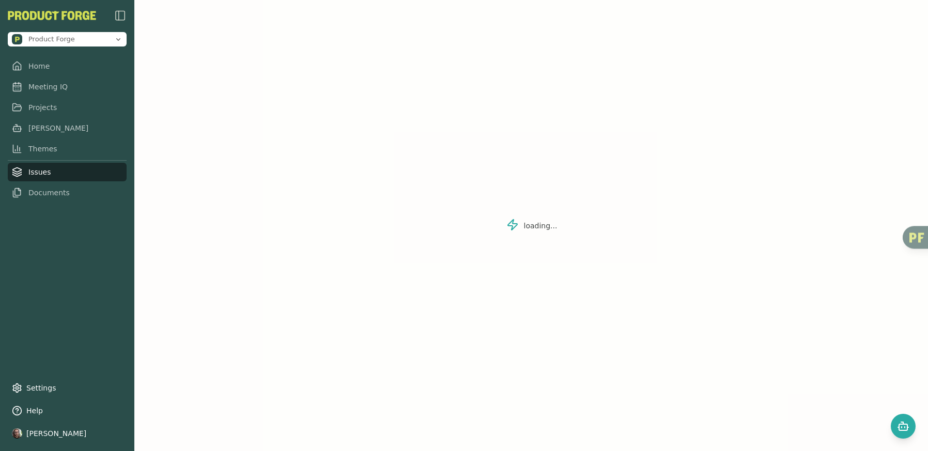
scroll to position [0, 0]
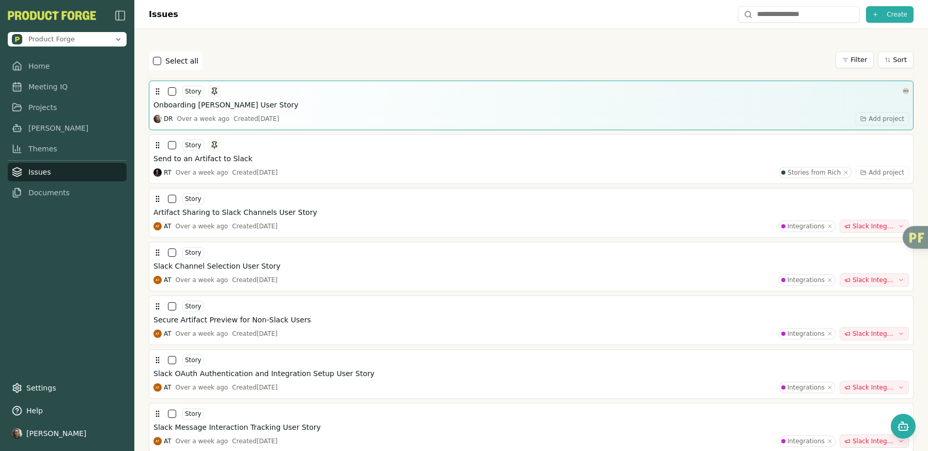
click at [899, 90] on html "Product Forge Home Meeting IQ Projects [PERSON_NAME] Themes Issues Documents Se…" at bounding box center [464, 225] width 928 height 451
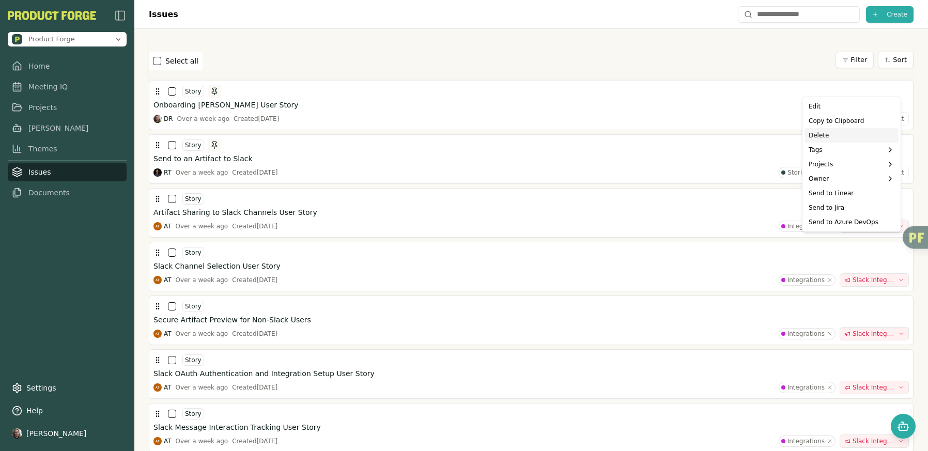
click at [826, 132] on div "Delete" at bounding box center [852, 135] width 94 height 14
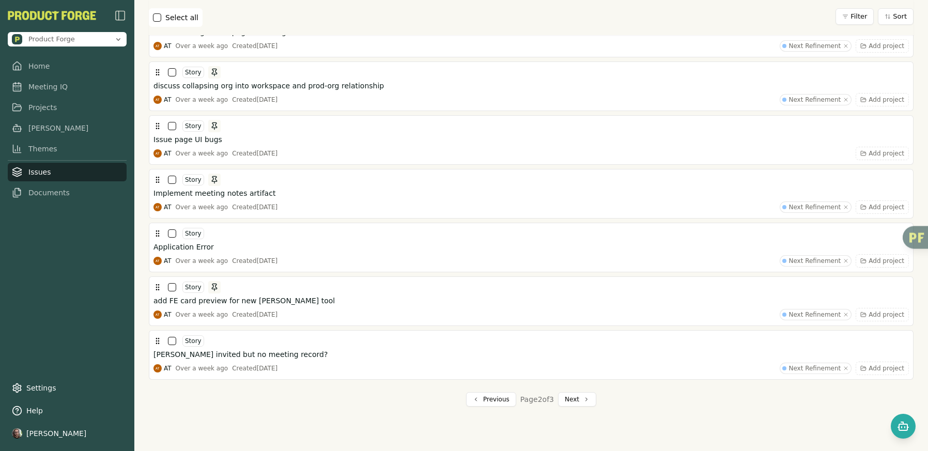
scroll to position [2495, 0]
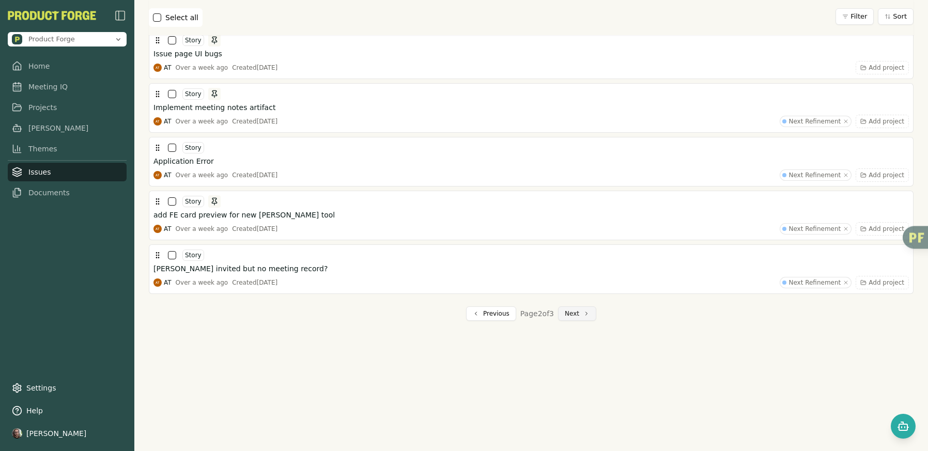
click at [574, 316] on button "Next" at bounding box center [577, 314] width 38 height 14
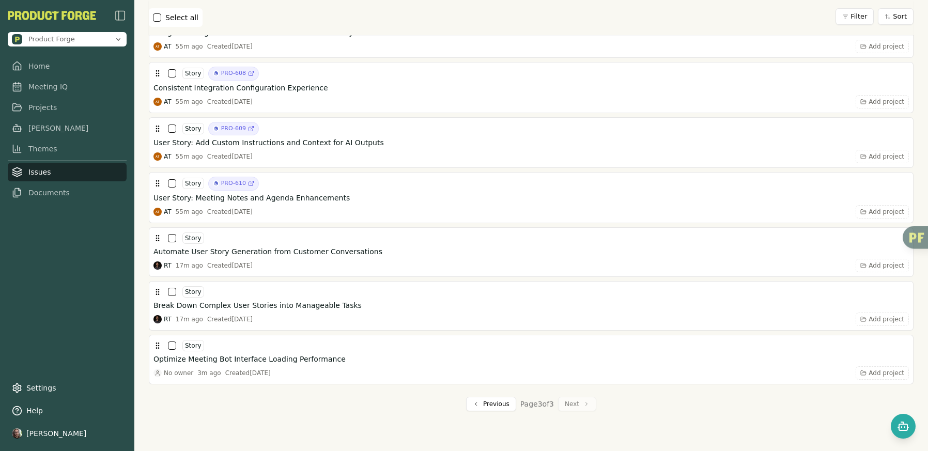
scroll to position [1536, 0]
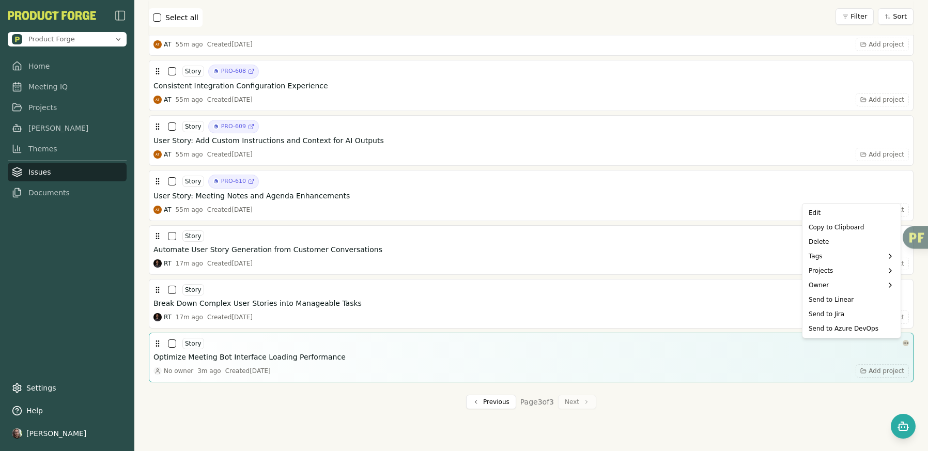
click at [899, 343] on html "Product Forge Home Meeting IQ Projects [PERSON_NAME] Themes Issues Documents Se…" at bounding box center [464, 225] width 928 height 451
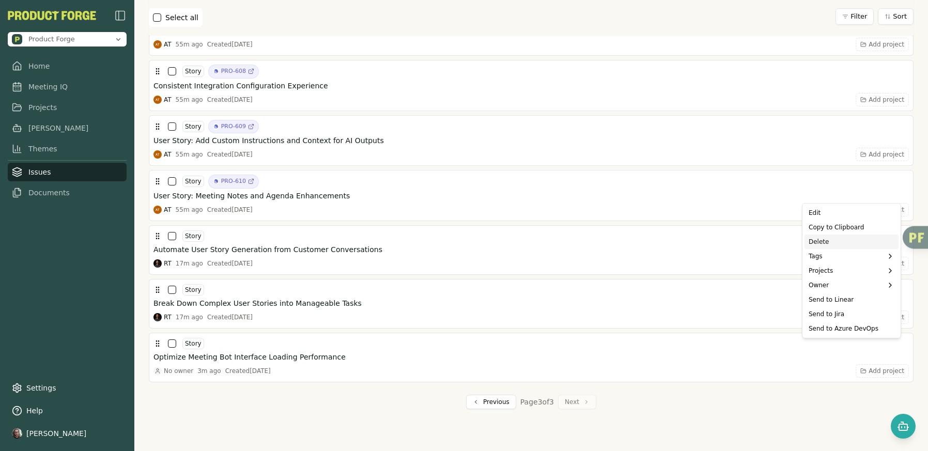
click at [826, 240] on div "Delete" at bounding box center [852, 242] width 94 height 14
